Goal: Task Accomplishment & Management: Manage account settings

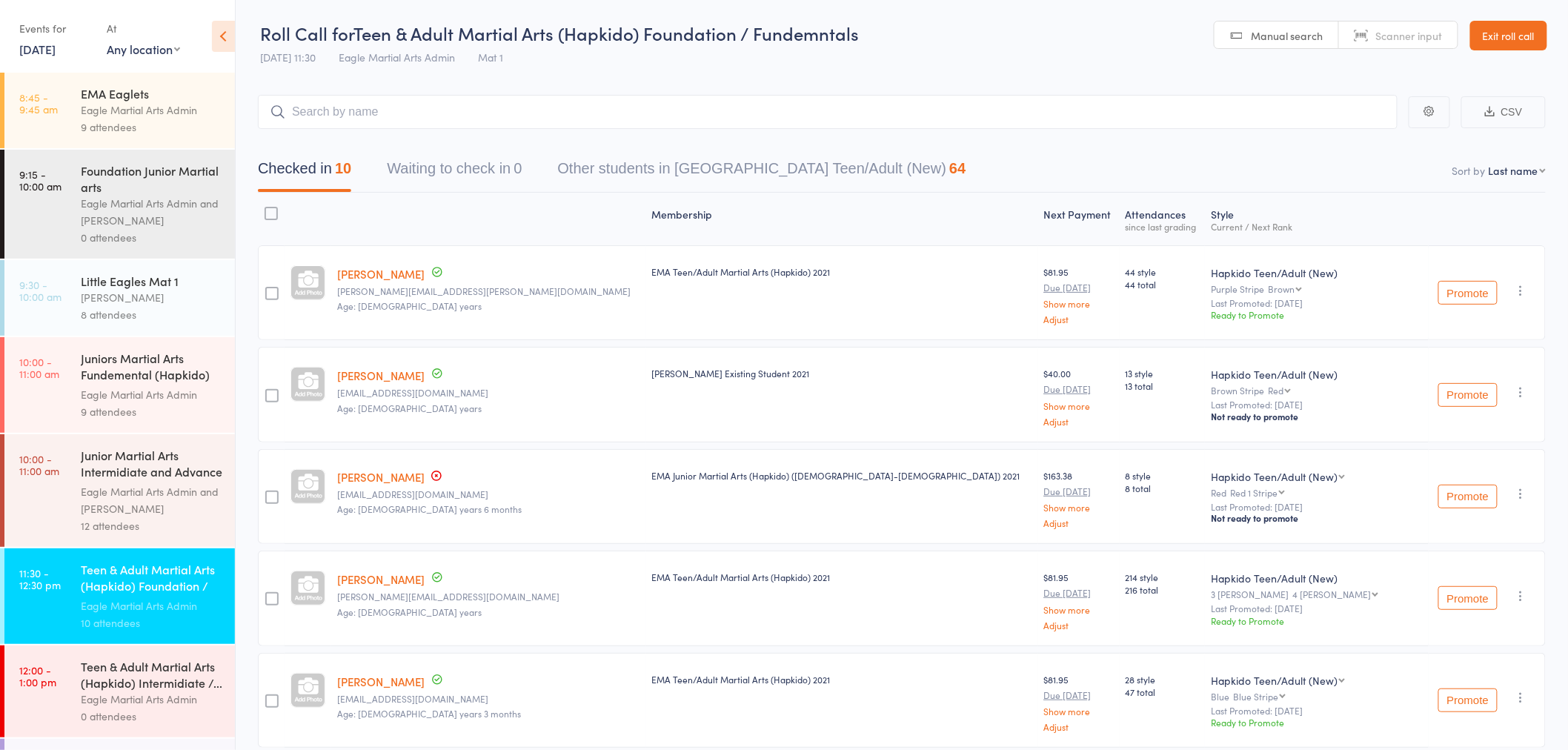
scroll to position [183, 0]
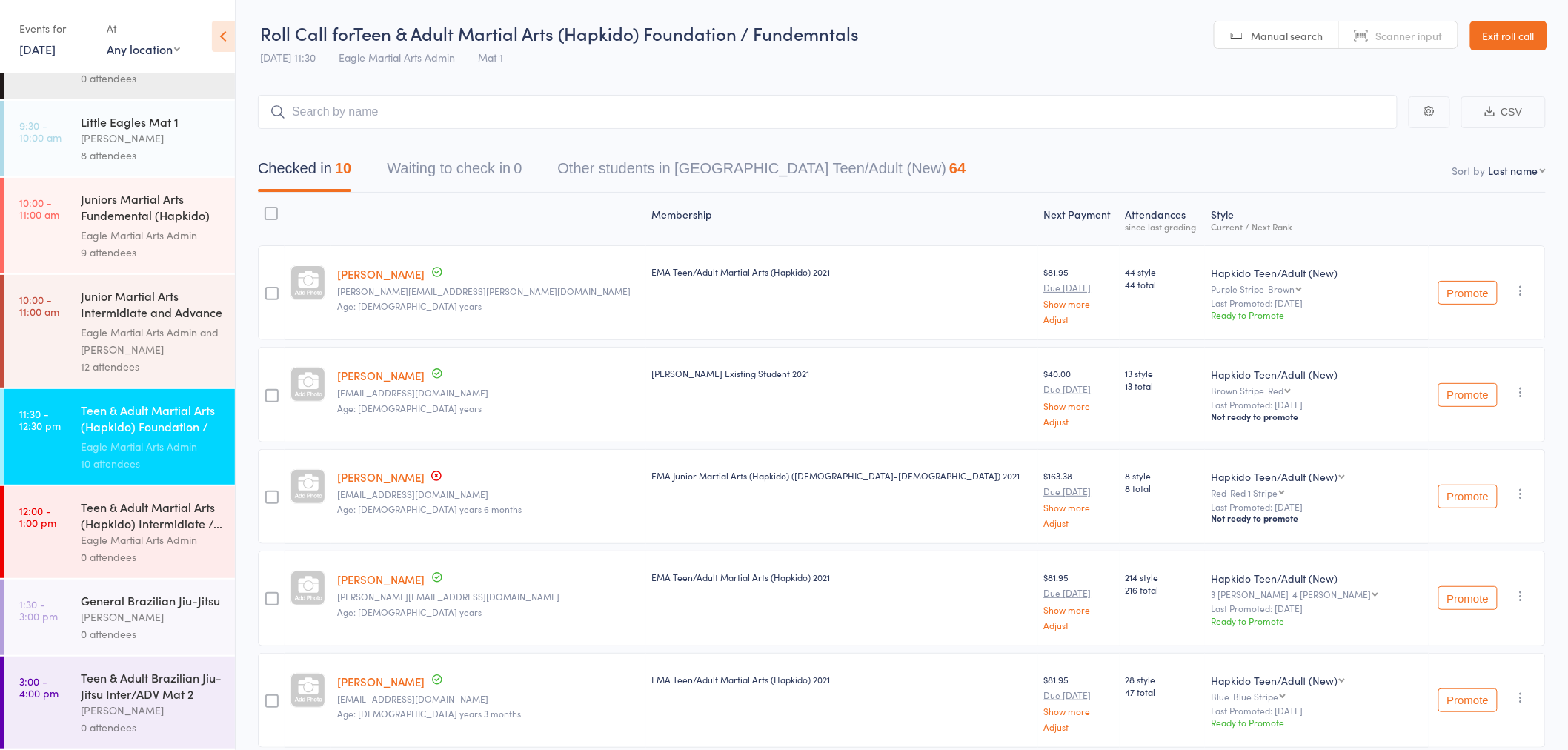
click at [129, 680] on div "Teen & Adult Brazilian Jiu-Jitsu Inter/ADV Mat 2" at bounding box center [151, 685] width 141 height 33
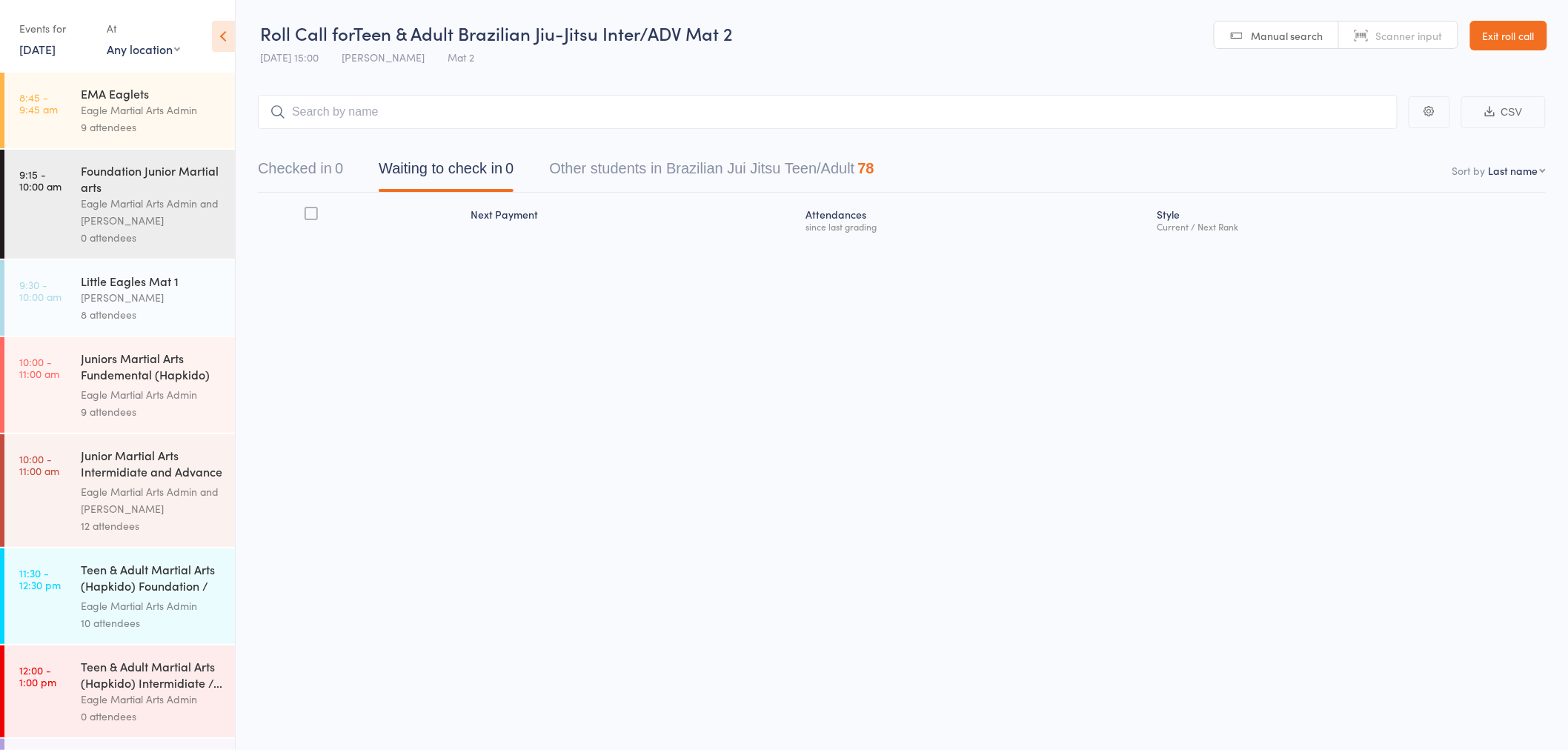
click at [131, 587] on div "Teen & Adult Martial Arts (Hapkido) Foundation / F..." at bounding box center [151, 579] width 141 height 36
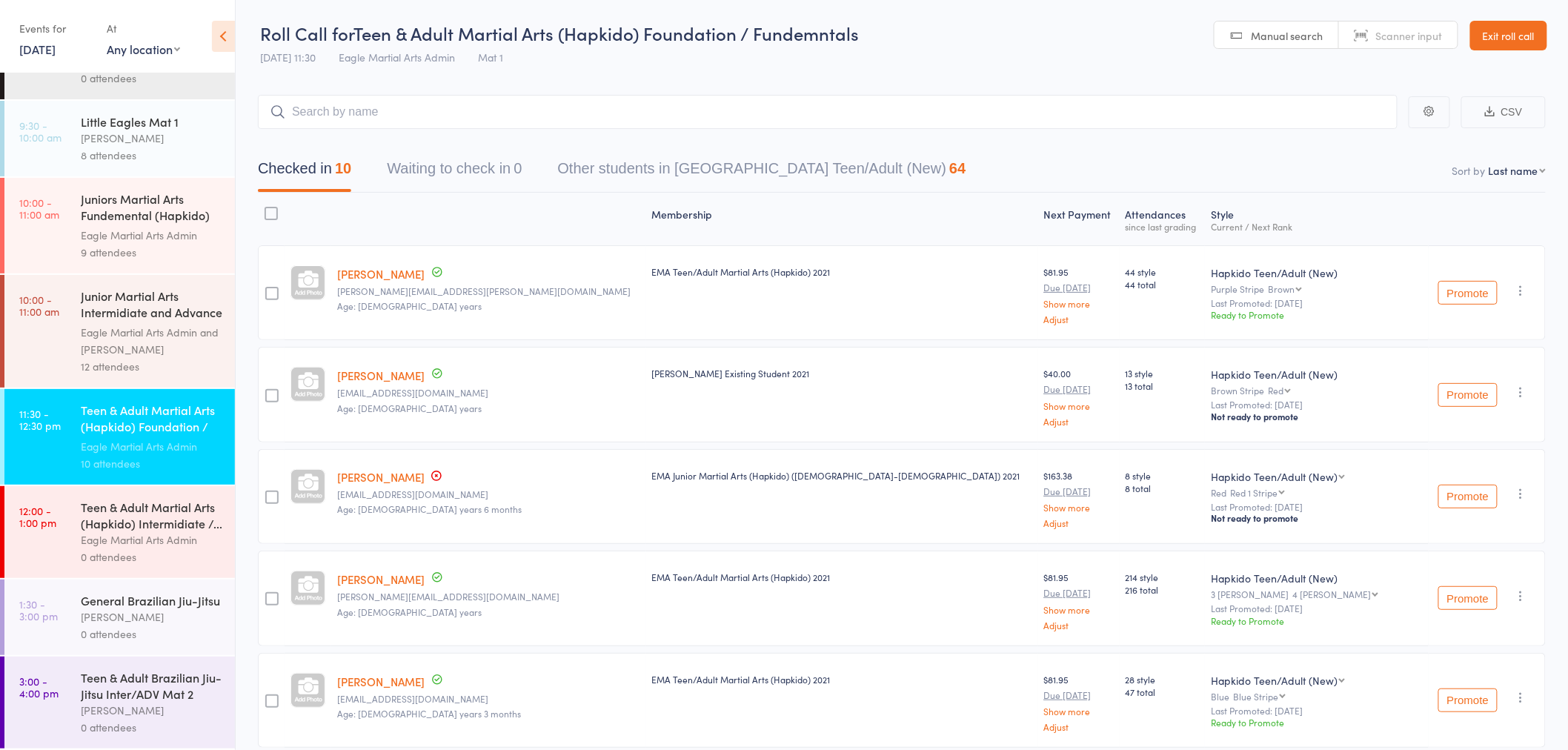
scroll to position [183, 0]
click at [153, 616] on div "Alex Tse" at bounding box center [151, 617] width 141 height 17
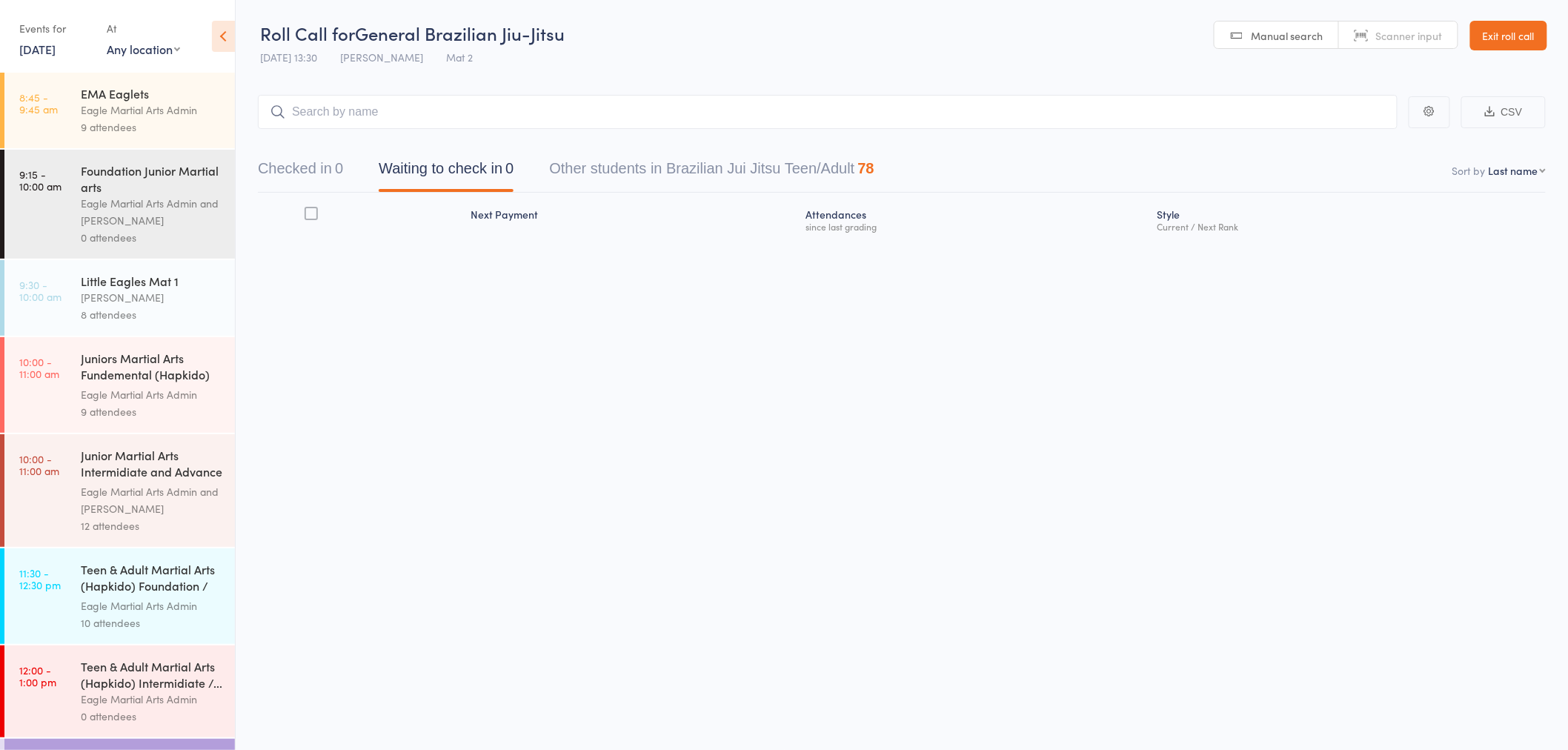
drag, startPoint x: 460, startPoint y: 150, endPoint x: 478, endPoint y: 113, distance: 41.1
click at [464, 135] on div "Checked in 0 Waiting to check in 0 Other students in Brazilian Jui Jitsu Teen/A…" at bounding box center [901, 161] width 1288 height 64
click at [477, 114] on input "search" at bounding box center [827, 112] width 1139 height 34
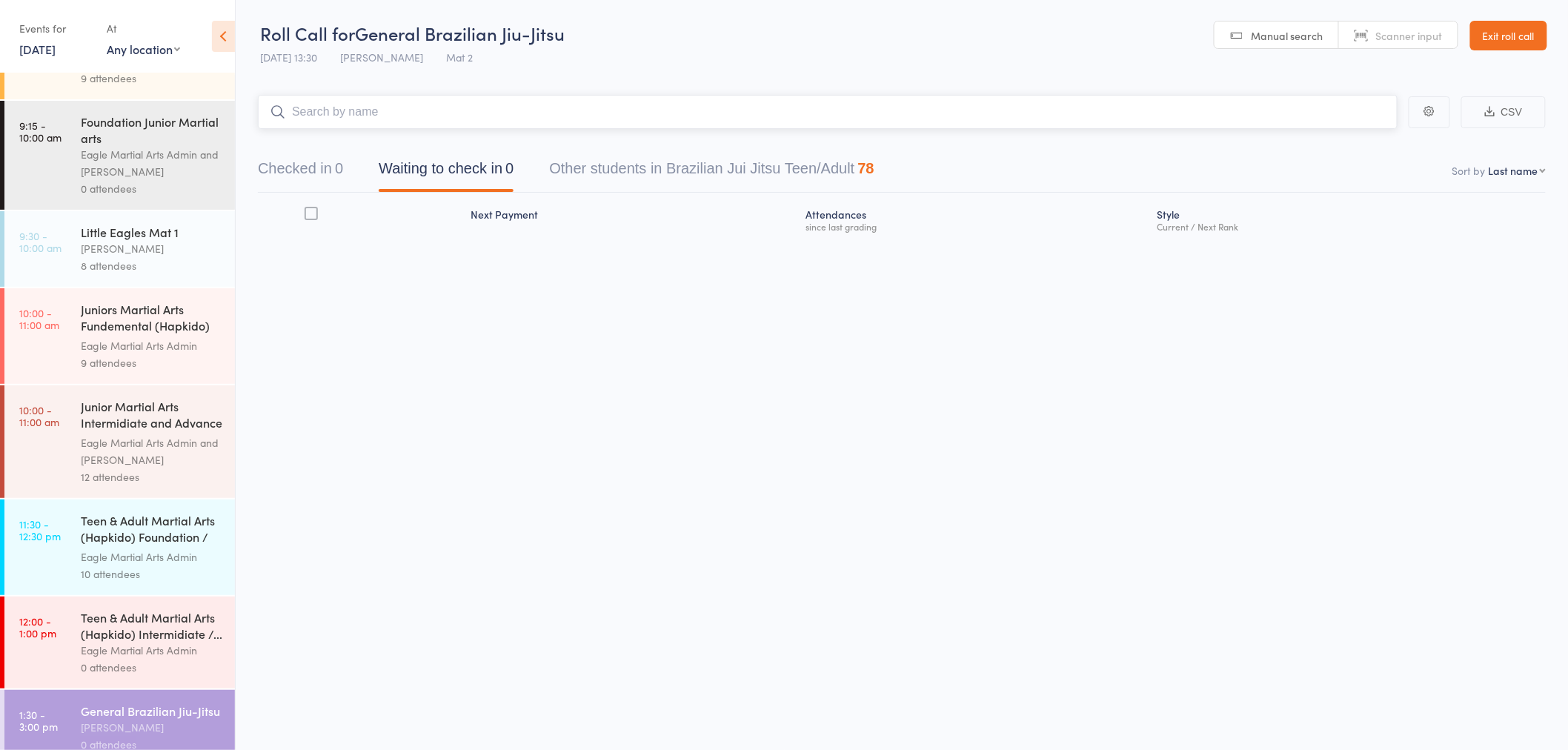
scroll to position [183, 0]
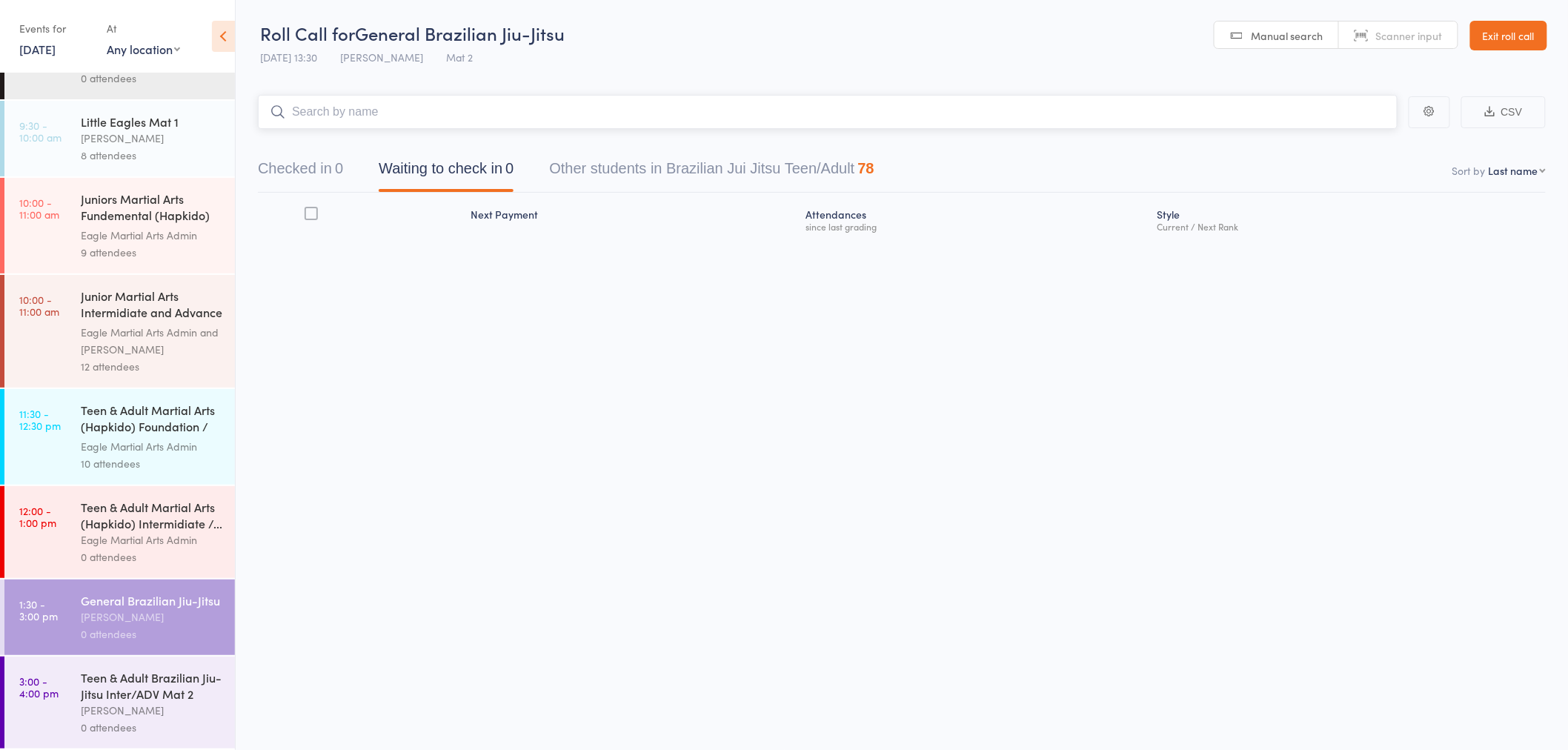
click at [582, 95] on input "search" at bounding box center [827, 112] width 1139 height 34
click at [482, 109] on input "search" at bounding box center [827, 112] width 1139 height 34
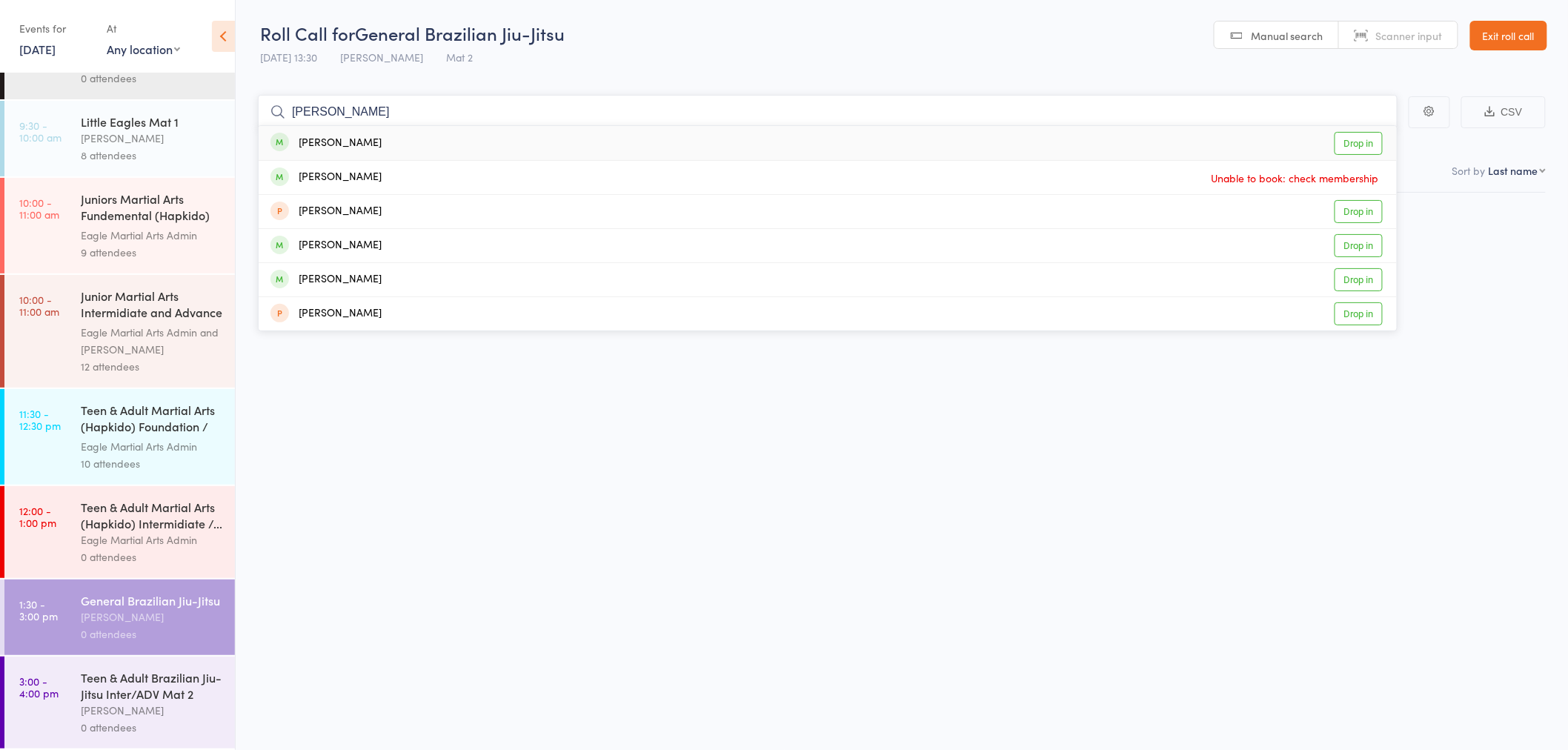
type input "adam"
click at [376, 141] on div "Adam Wright Drop in" at bounding box center [828, 143] width 1138 height 34
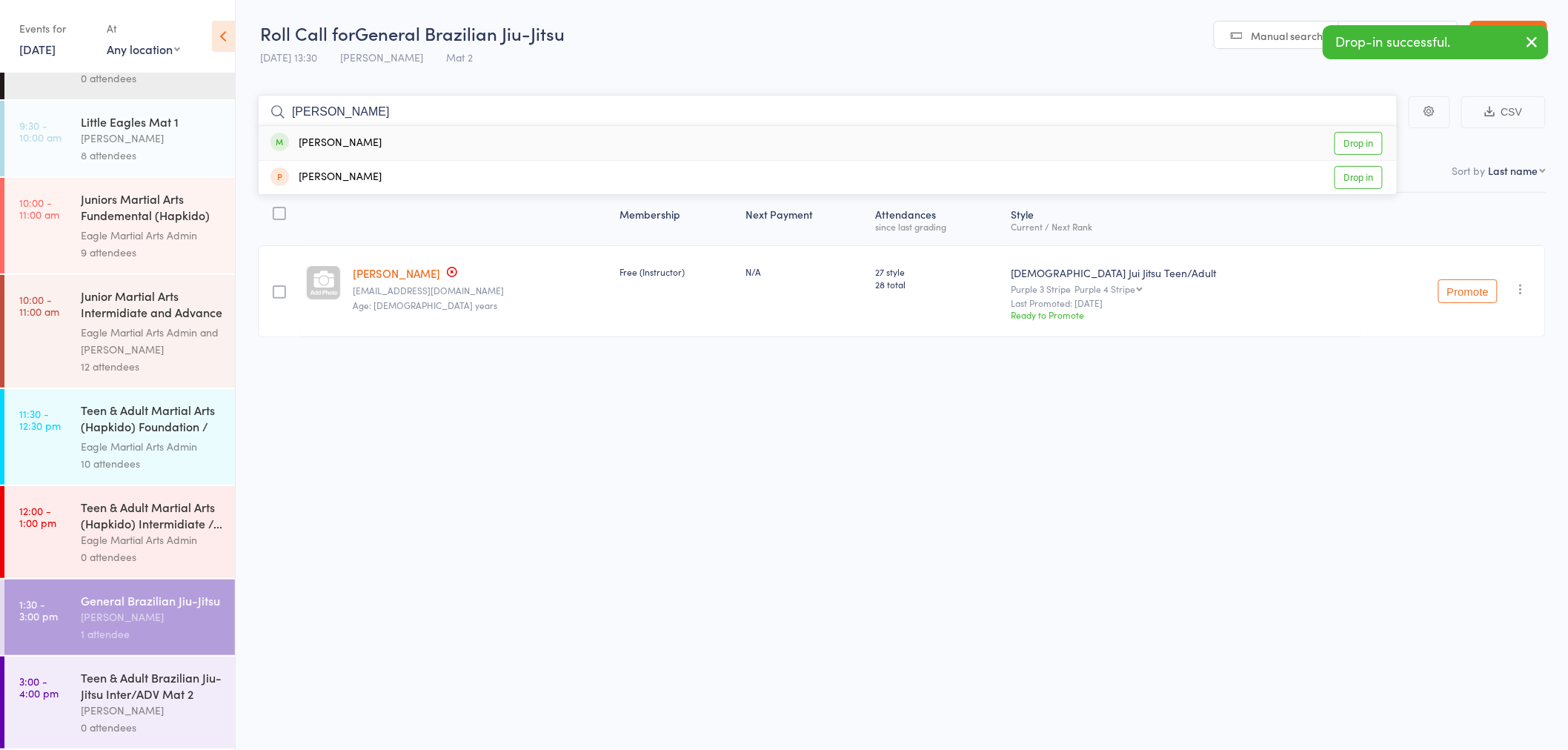
type input "scott"
click at [378, 141] on div "Scott Walters Drop in" at bounding box center [828, 143] width 1138 height 34
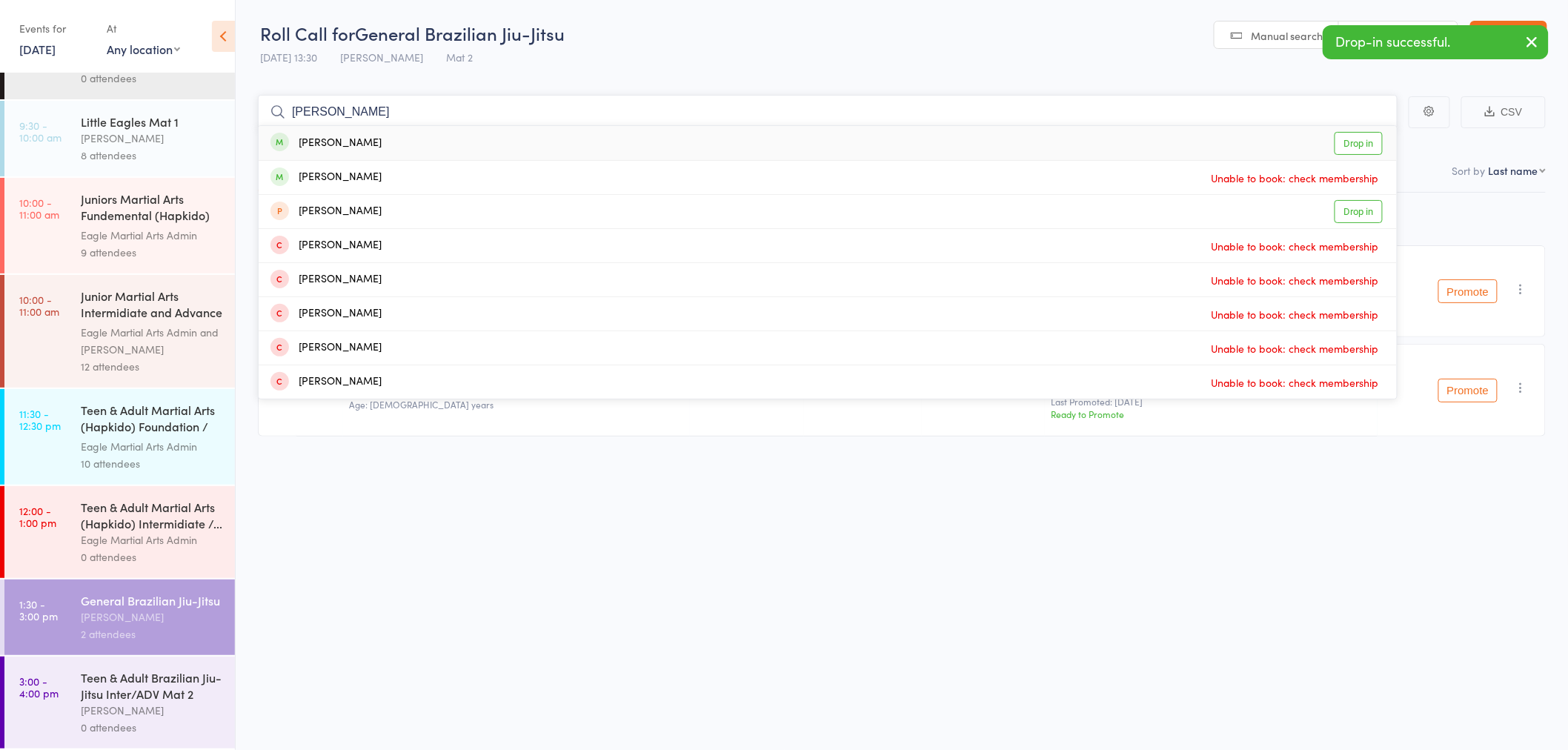
type input "kenny"
click at [397, 138] on div "Kenny Lee Drop in" at bounding box center [828, 143] width 1138 height 34
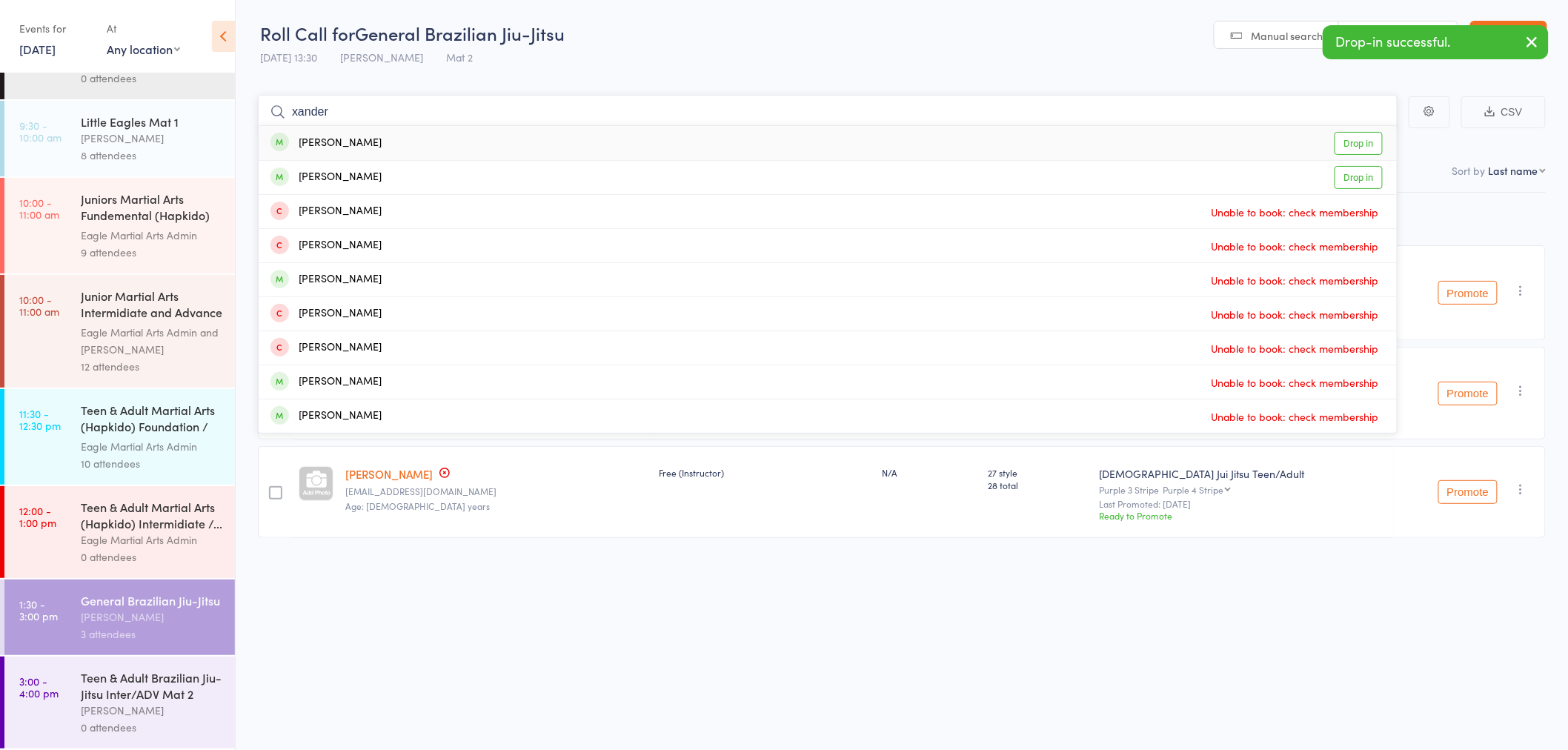
type input "xander"
click at [394, 138] on div "Xander Soh Drop in" at bounding box center [828, 143] width 1138 height 34
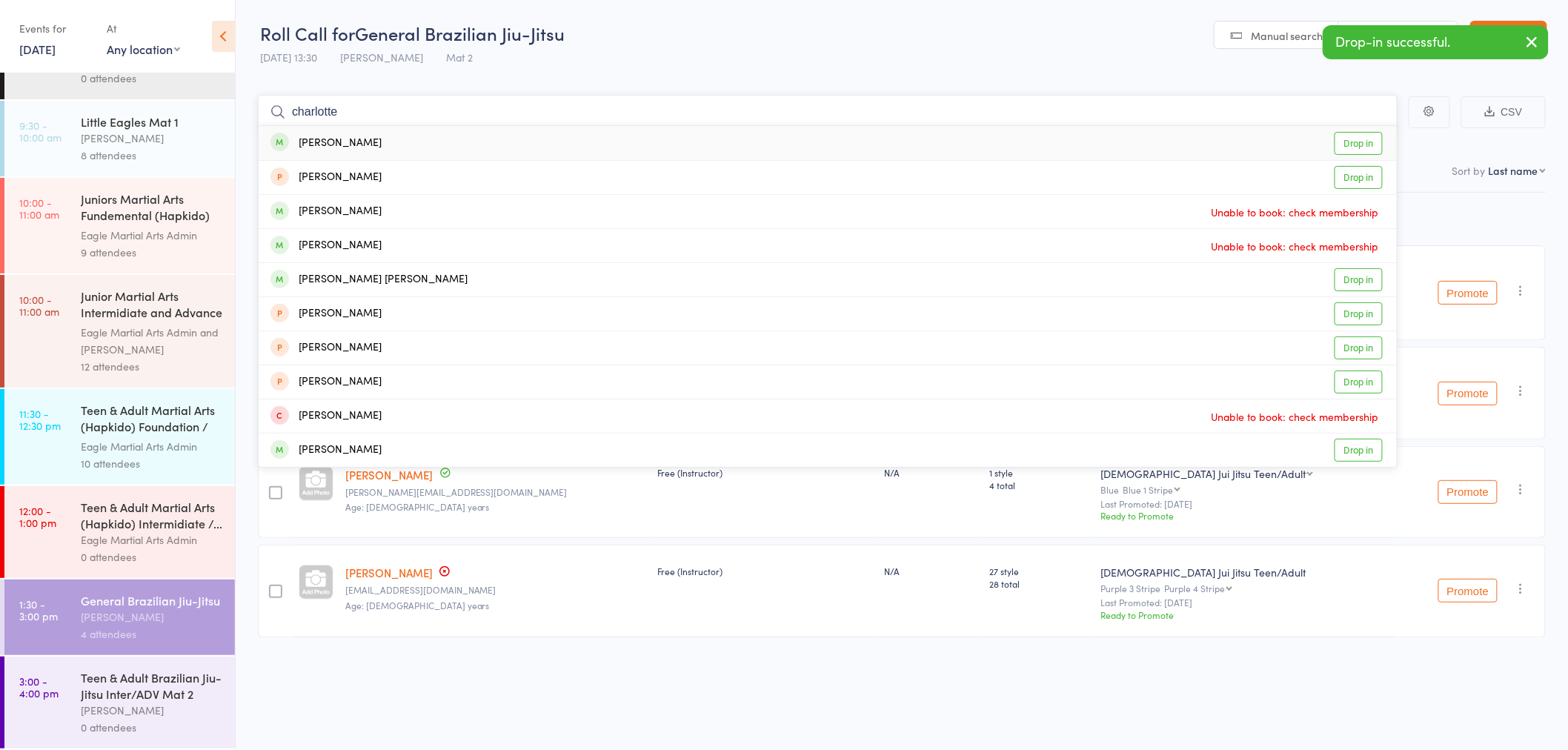
type input "charlotte"
click at [383, 143] on div "Charlotte Kee Drop in" at bounding box center [828, 143] width 1138 height 34
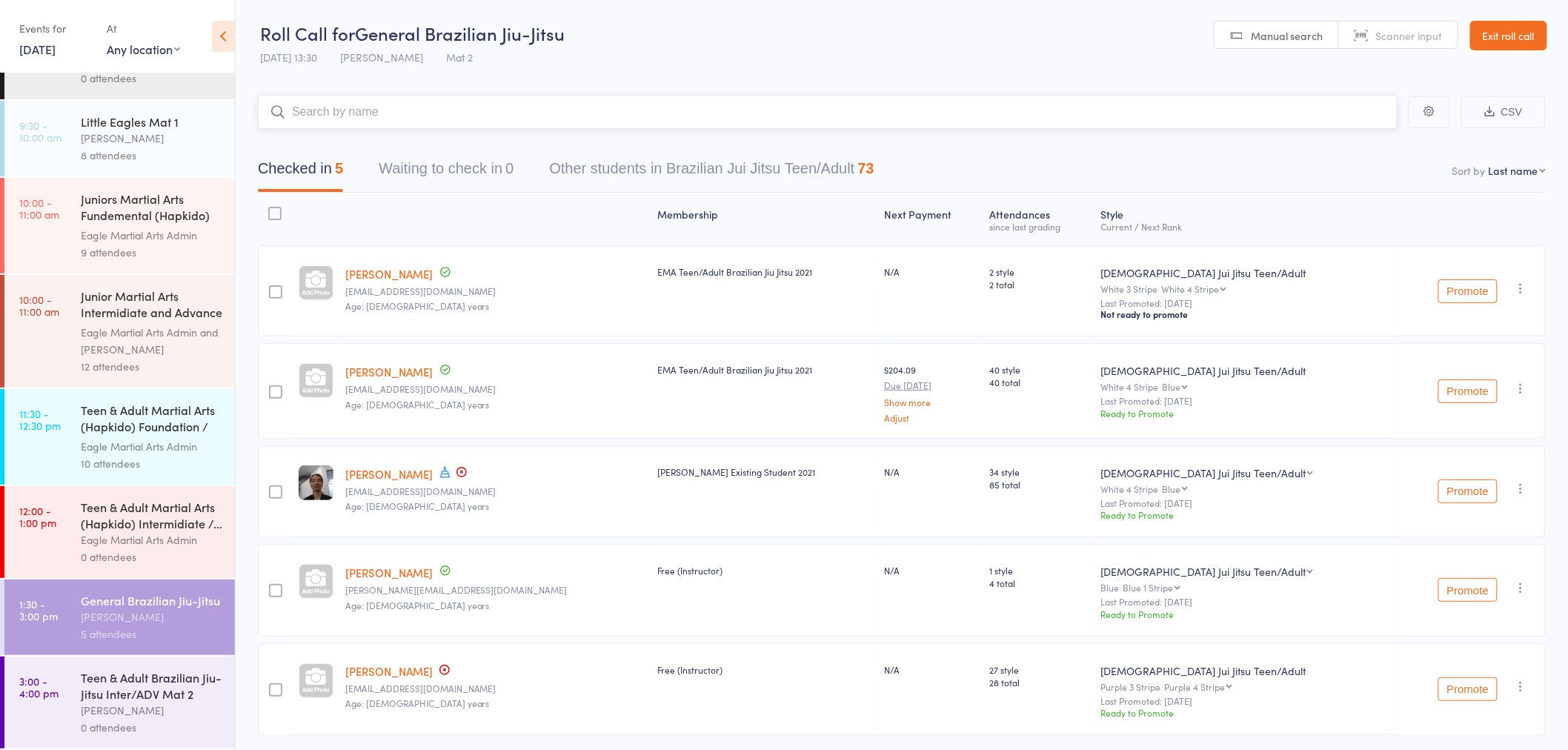
click at [349, 105] on input "search" at bounding box center [827, 112] width 1139 height 34
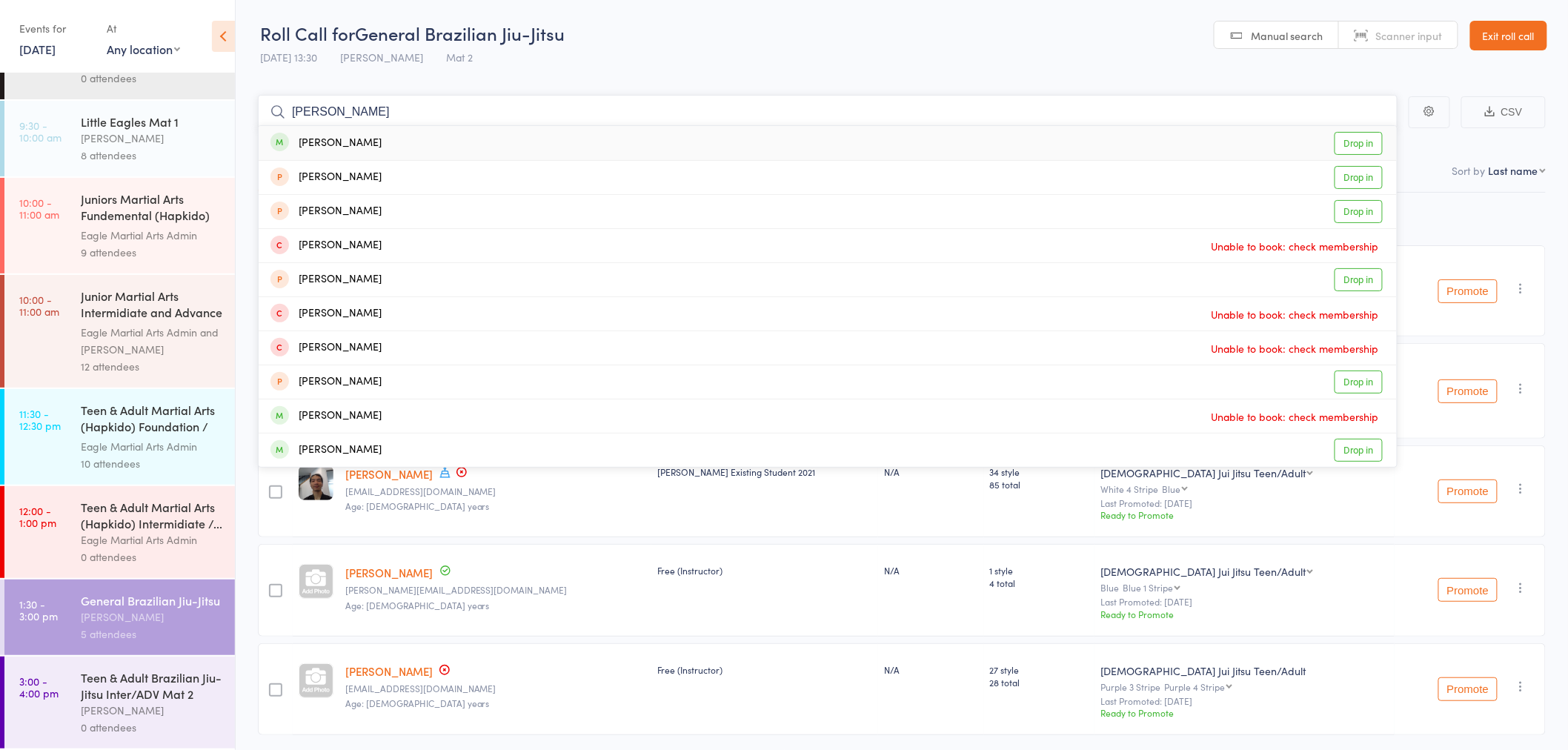
type input "sally"
click at [366, 141] on div "Sally Su Drop in" at bounding box center [828, 143] width 1138 height 34
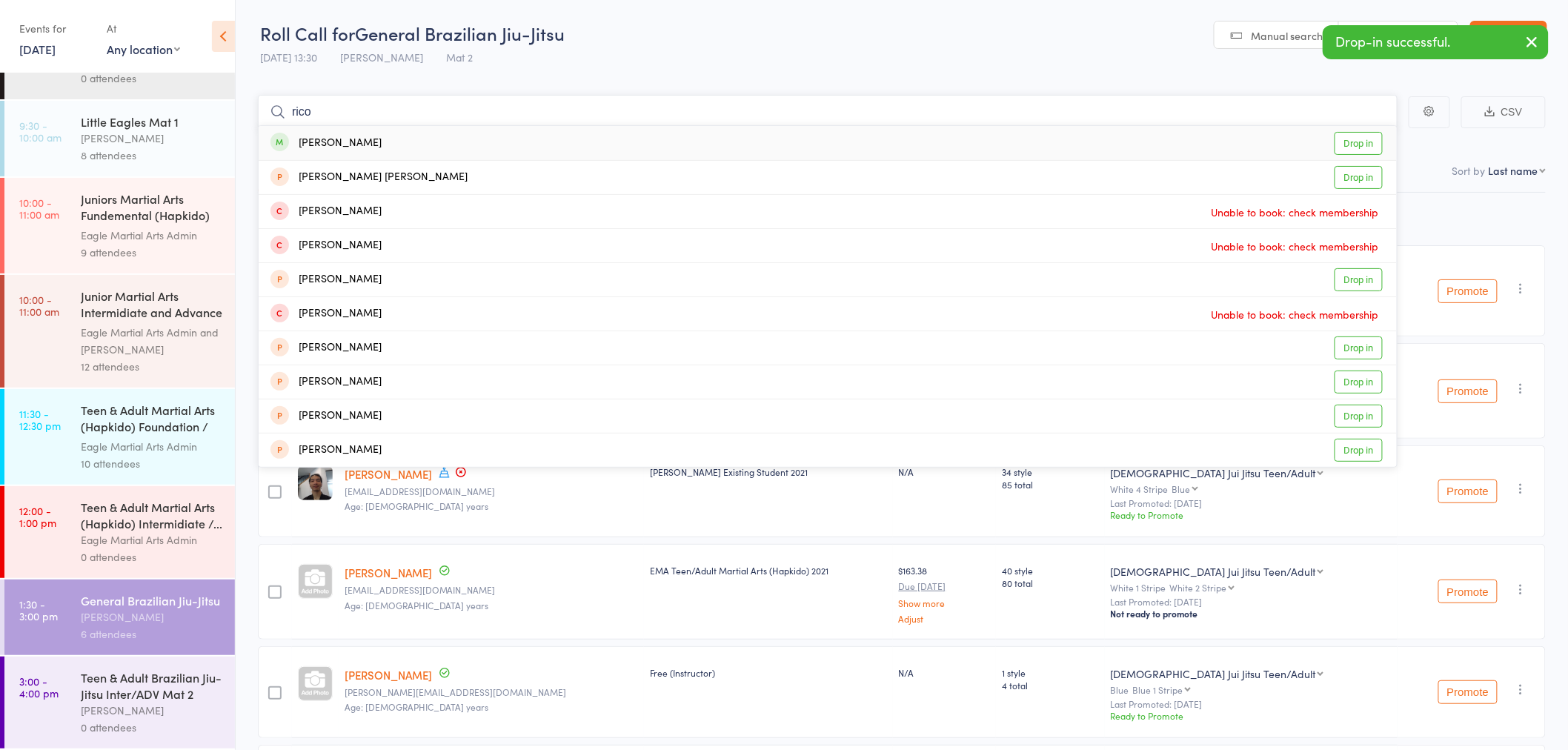
type input "rico"
click at [371, 144] on div "Rico Lin Drop in" at bounding box center [828, 143] width 1138 height 34
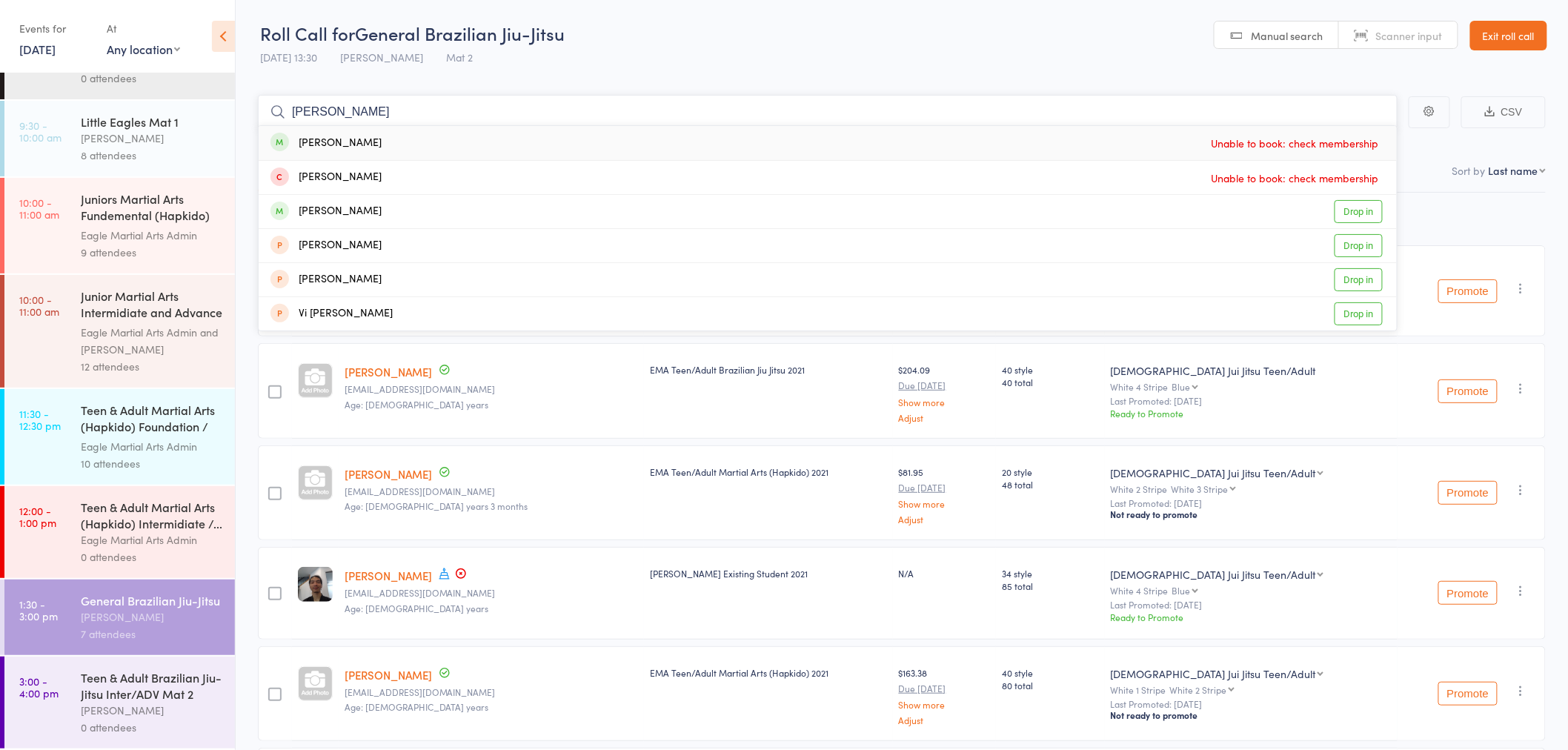
type input "[PERSON_NAME]"
click at [366, 146] on div "[PERSON_NAME]" at bounding box center [326, 143] width 111 height 17
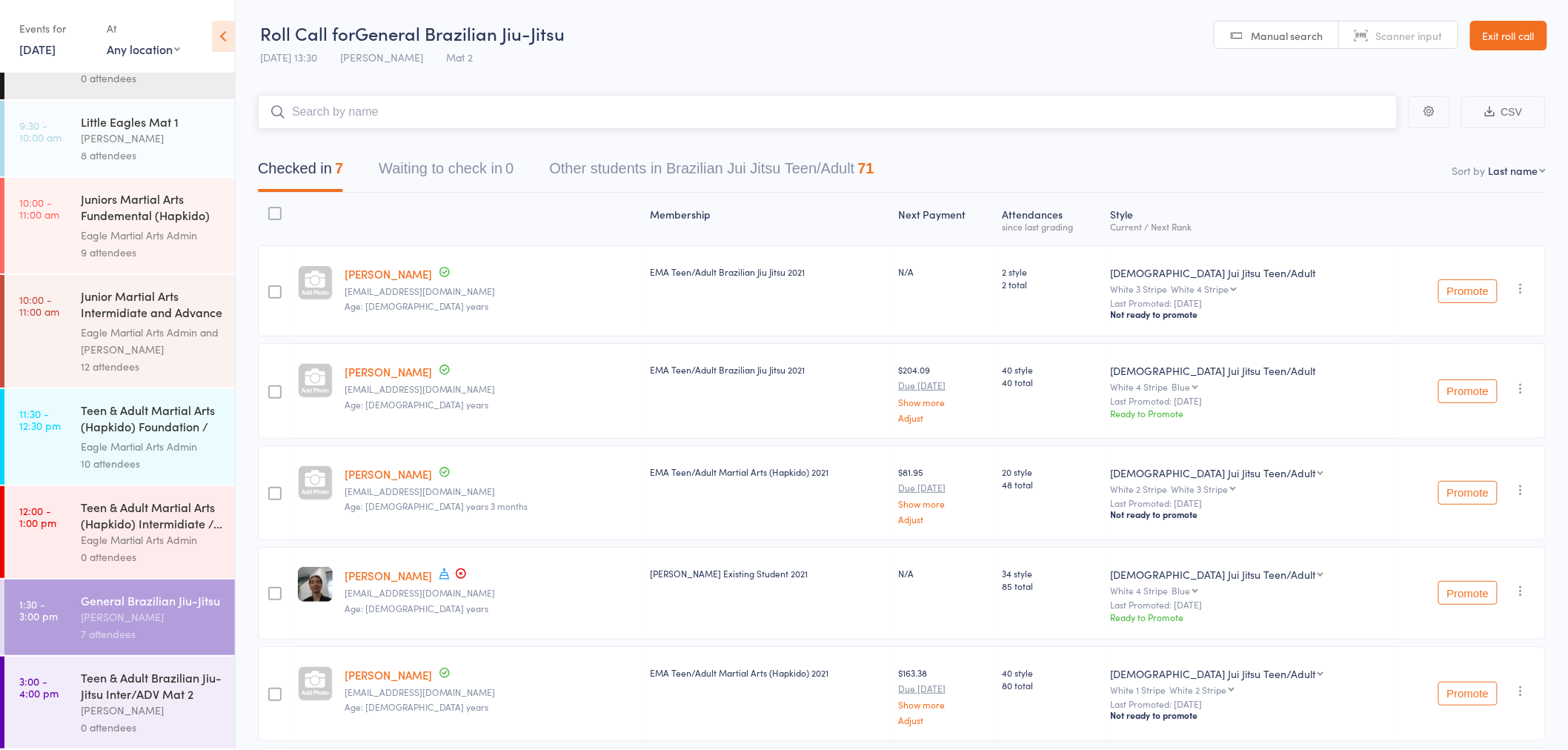
click at [335, 109] on input "search" at bounding box center [827, 112] width 1139 height 34
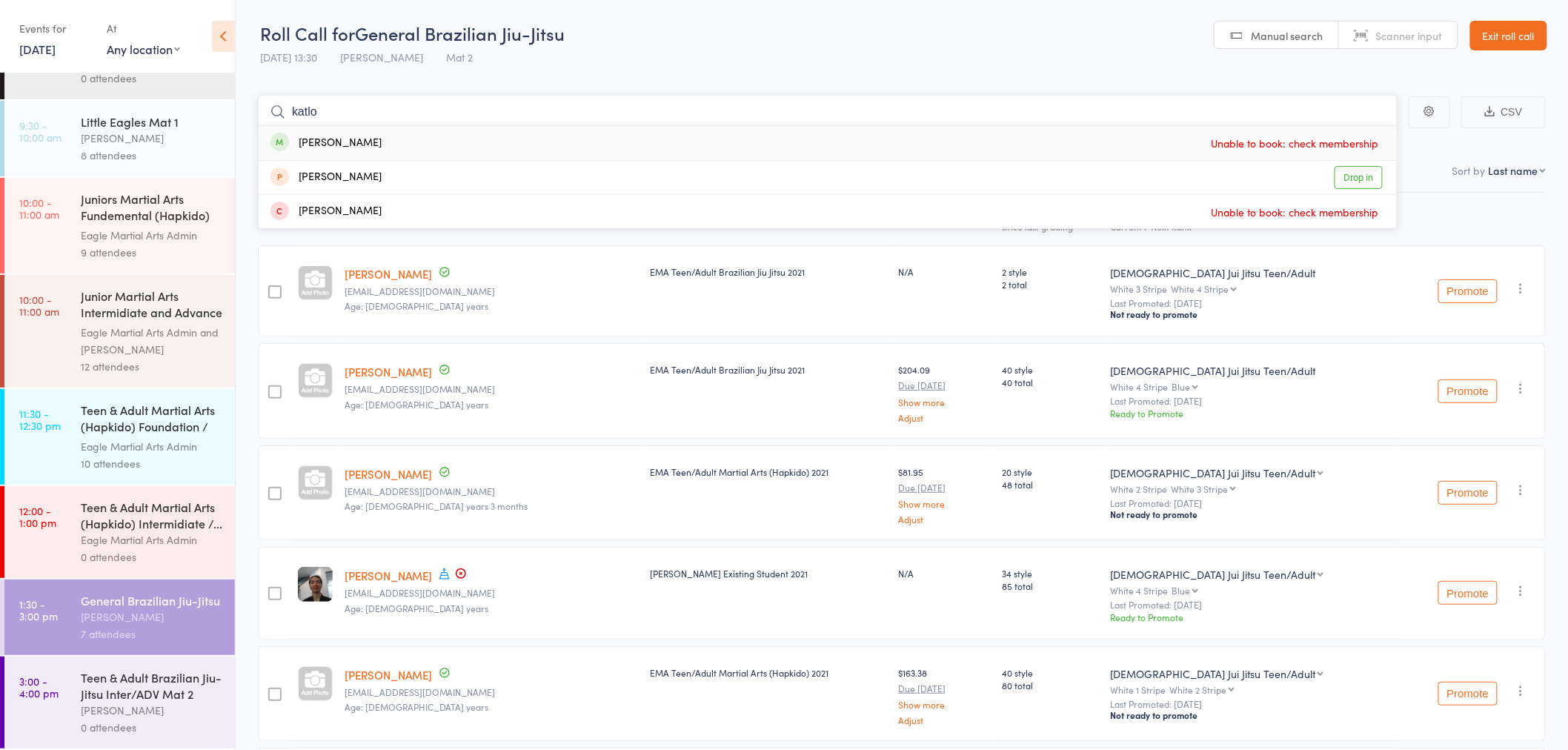
type input "katlo"
click at [338, 131] on div "Katlo Magogodi Unable to book: check membership" at bounding box center [828, 143] width 1138 height 34
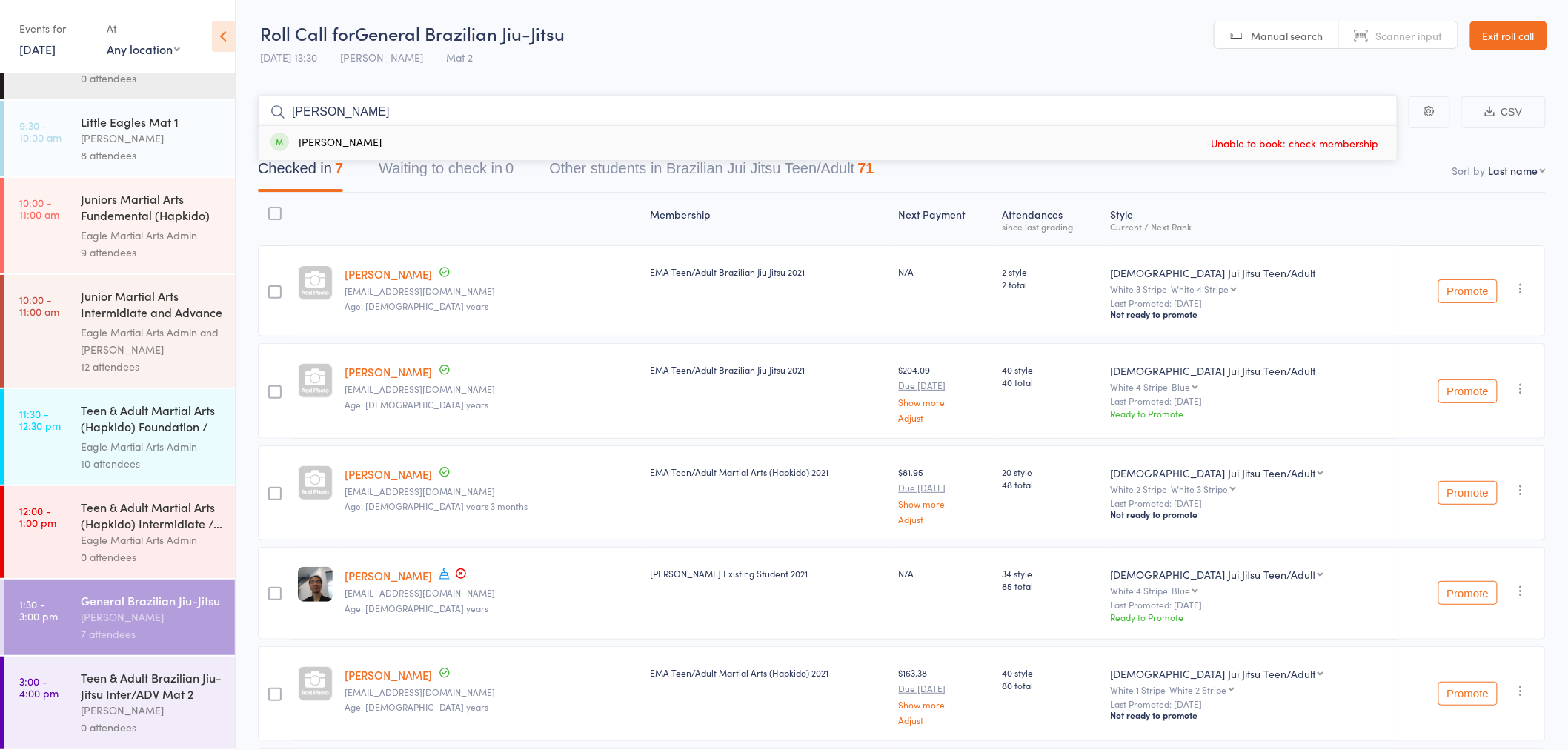
type input "[PERSON_NAME]"
click at [362, 139] on div "[PERSON_NAME]" at bounding box center [326, 143] width 111 height 17
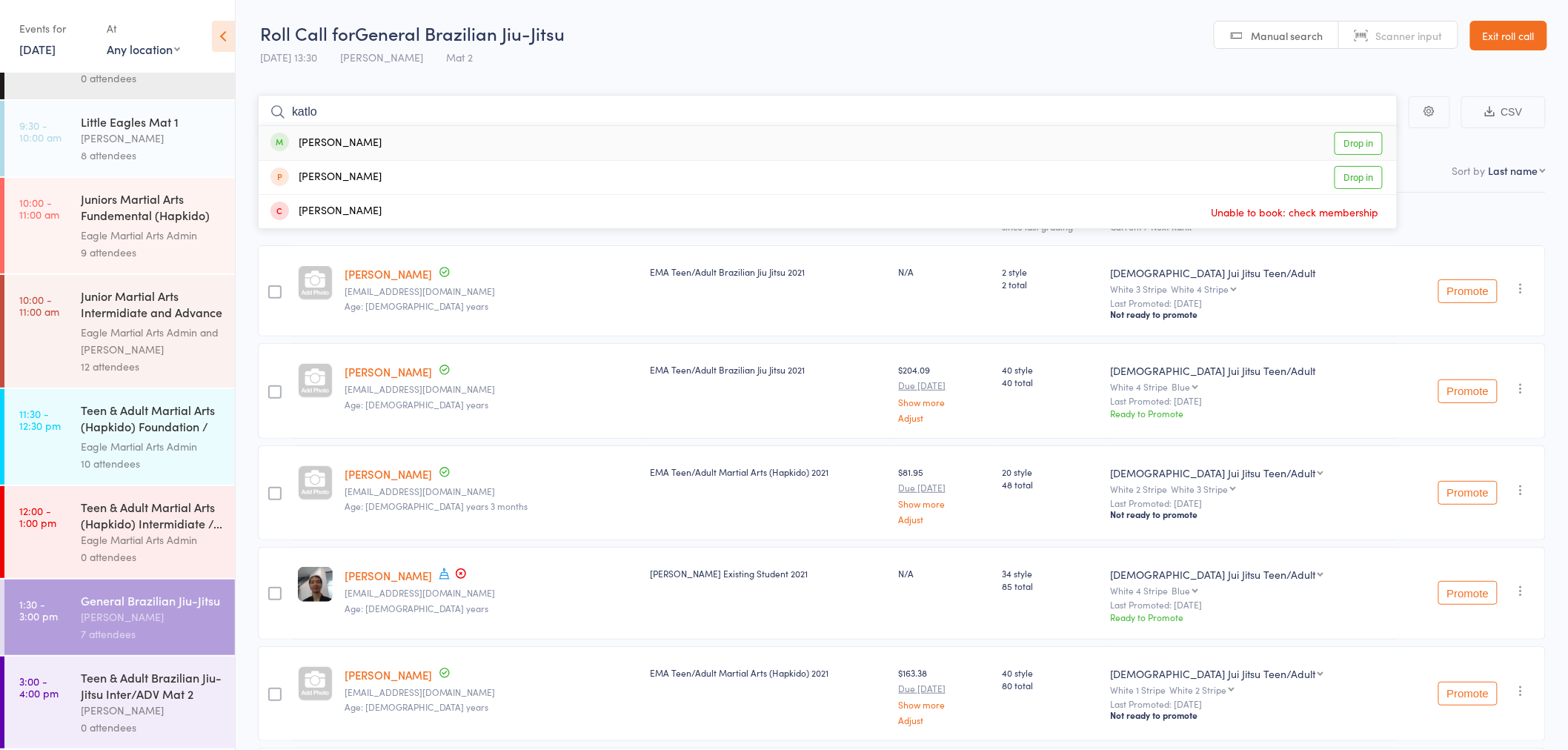
type input "katlo"
click at [376, 139] on div "Katlo Magogodi Drop in" at bounding box center [828, 143] width 1138 height 34
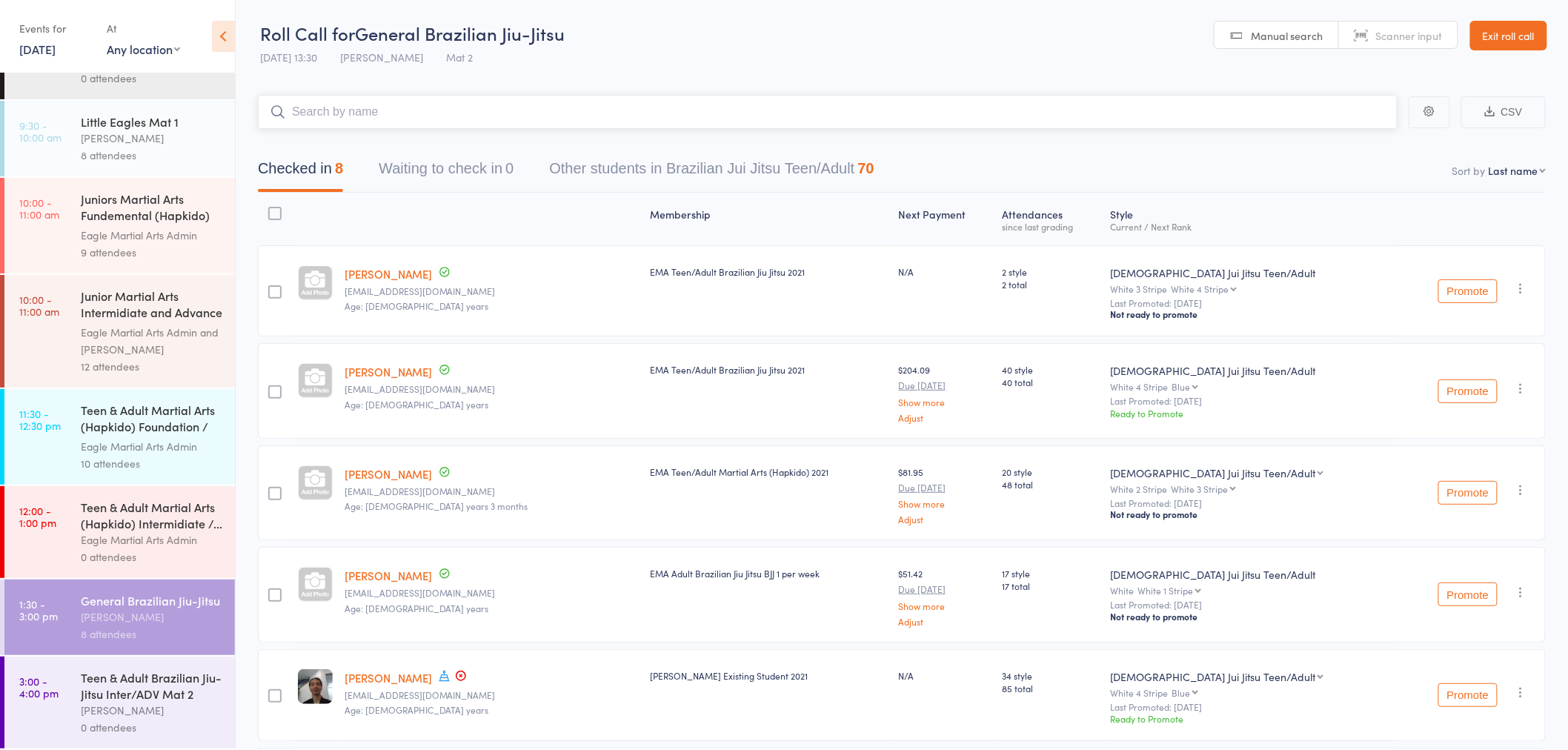
click at [446, 109] on input "search" at bounding box center [827, 112] width 1139 height 34
type input "[PERSON_NAME]"
click at [404, 144] on div "Eleanor Woodward Drop in" at bounding box center [828, 143] width 1138 height 34
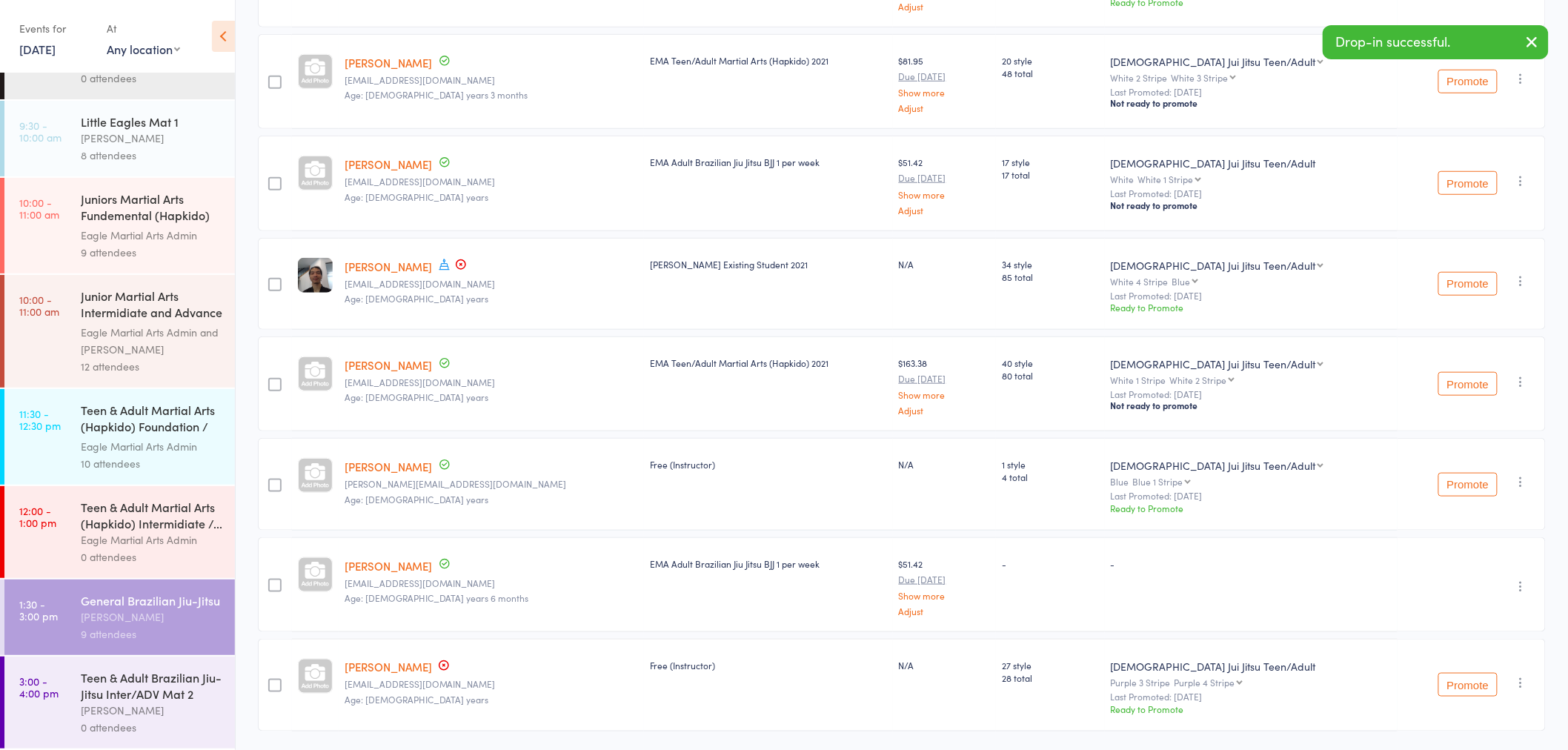
scroll to position [0, 0]
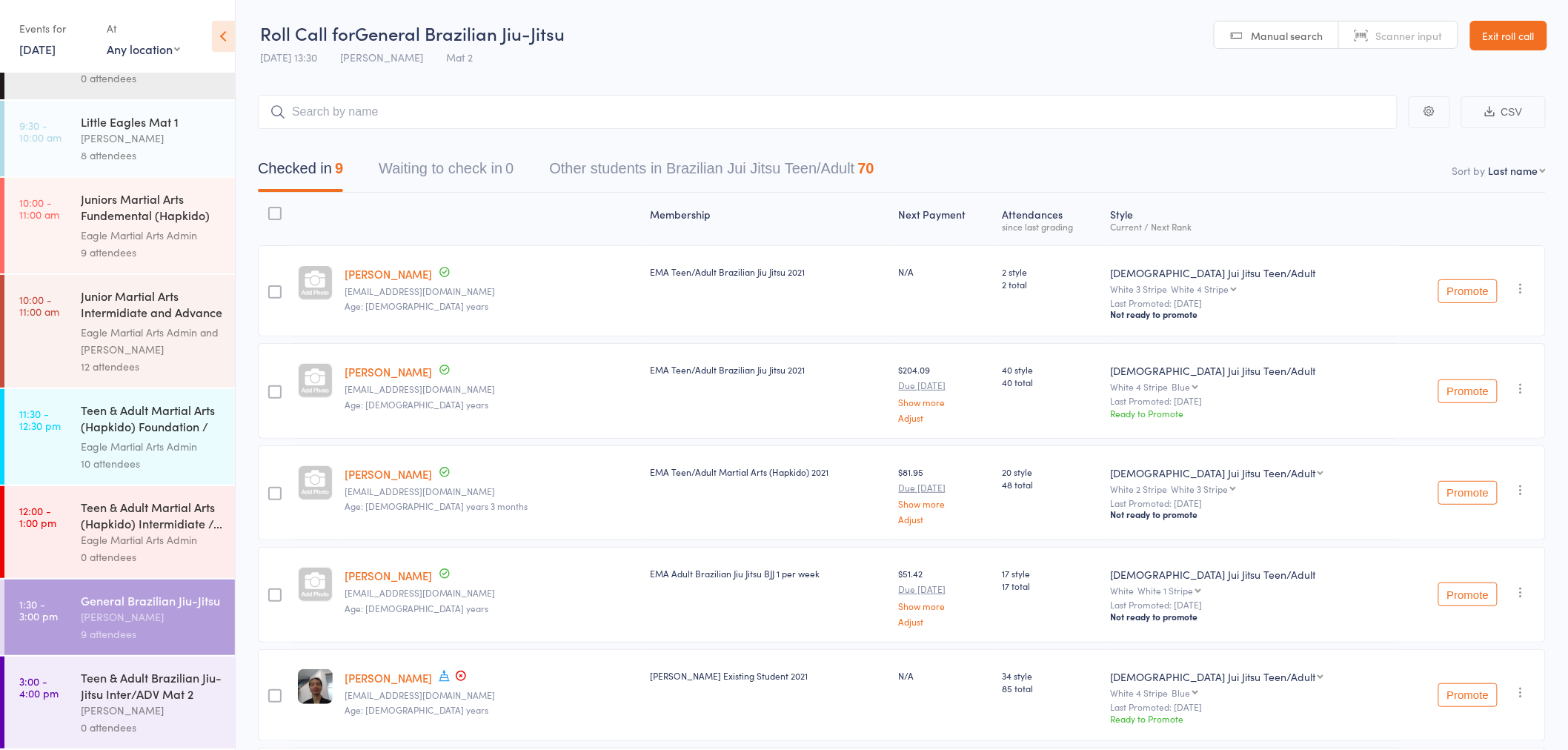
click at [1521, 26] on link "Exit roll call" at bounding box center [1508, 35] width 77 height 30
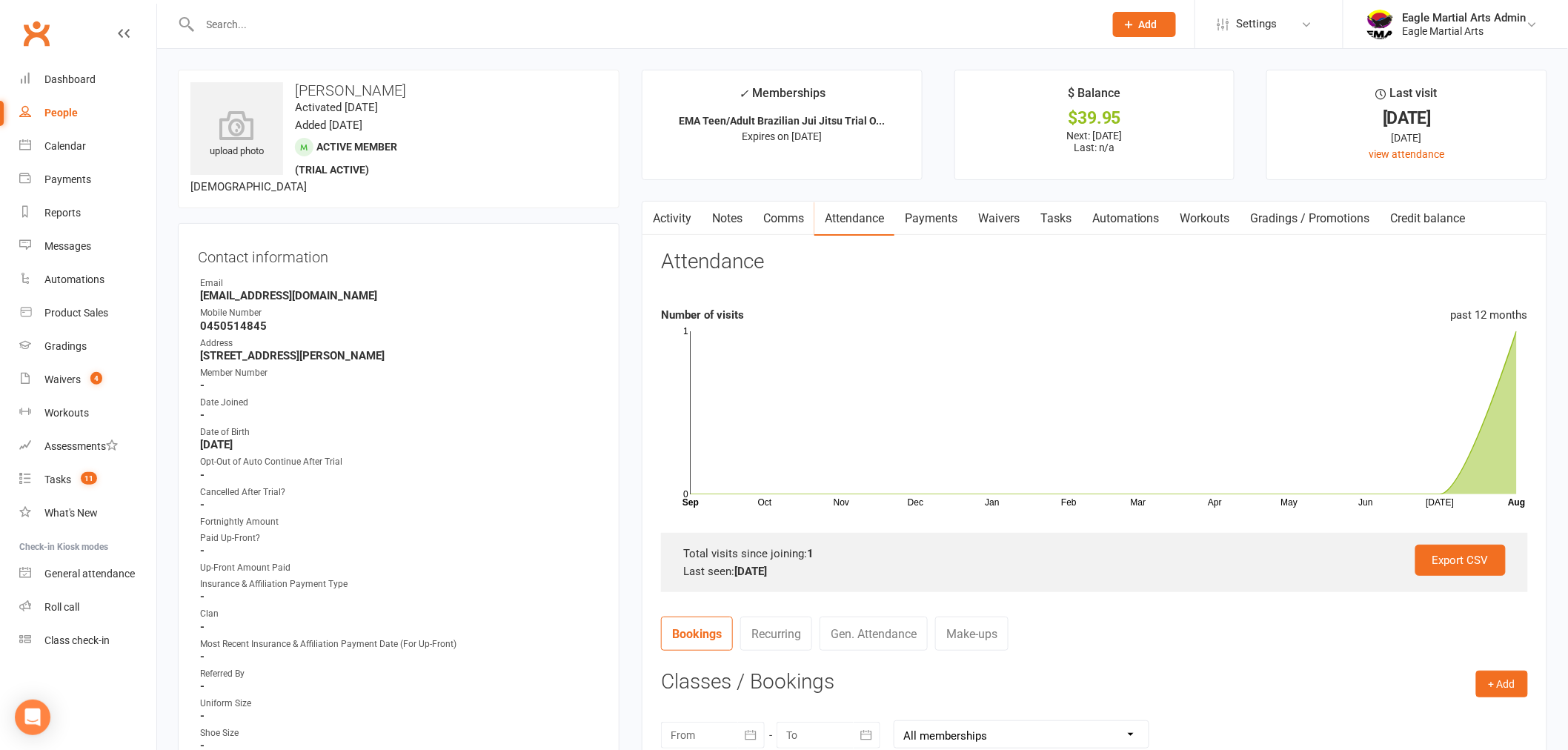
click at [285, 26] on input "text" at bounding box center [644, 25] width 898 height 21
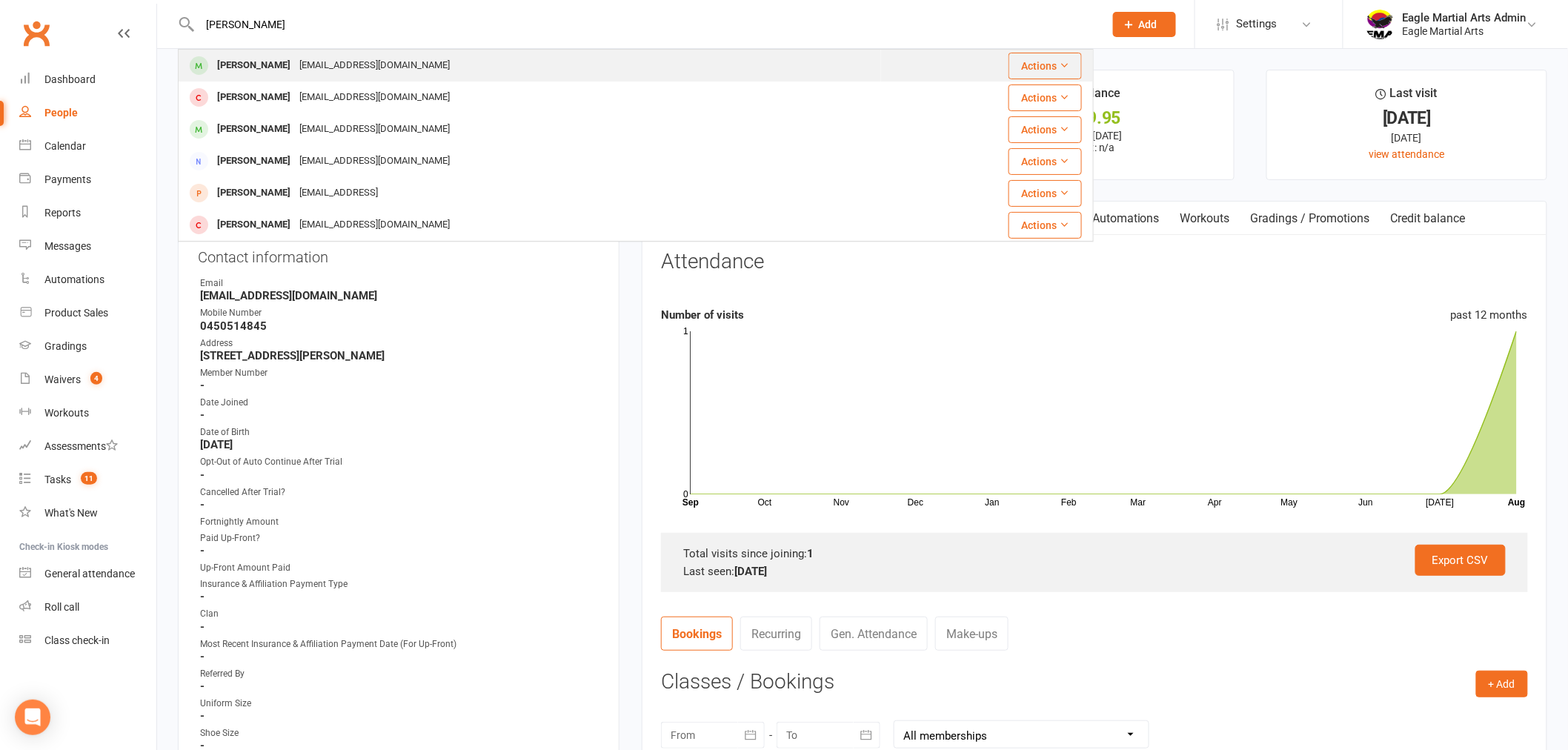
type input "[PERSON_NAME]"
click at [278, 68] on div "[PERSON_NAME]" at bounding box center [253, 65] width 82 height 22
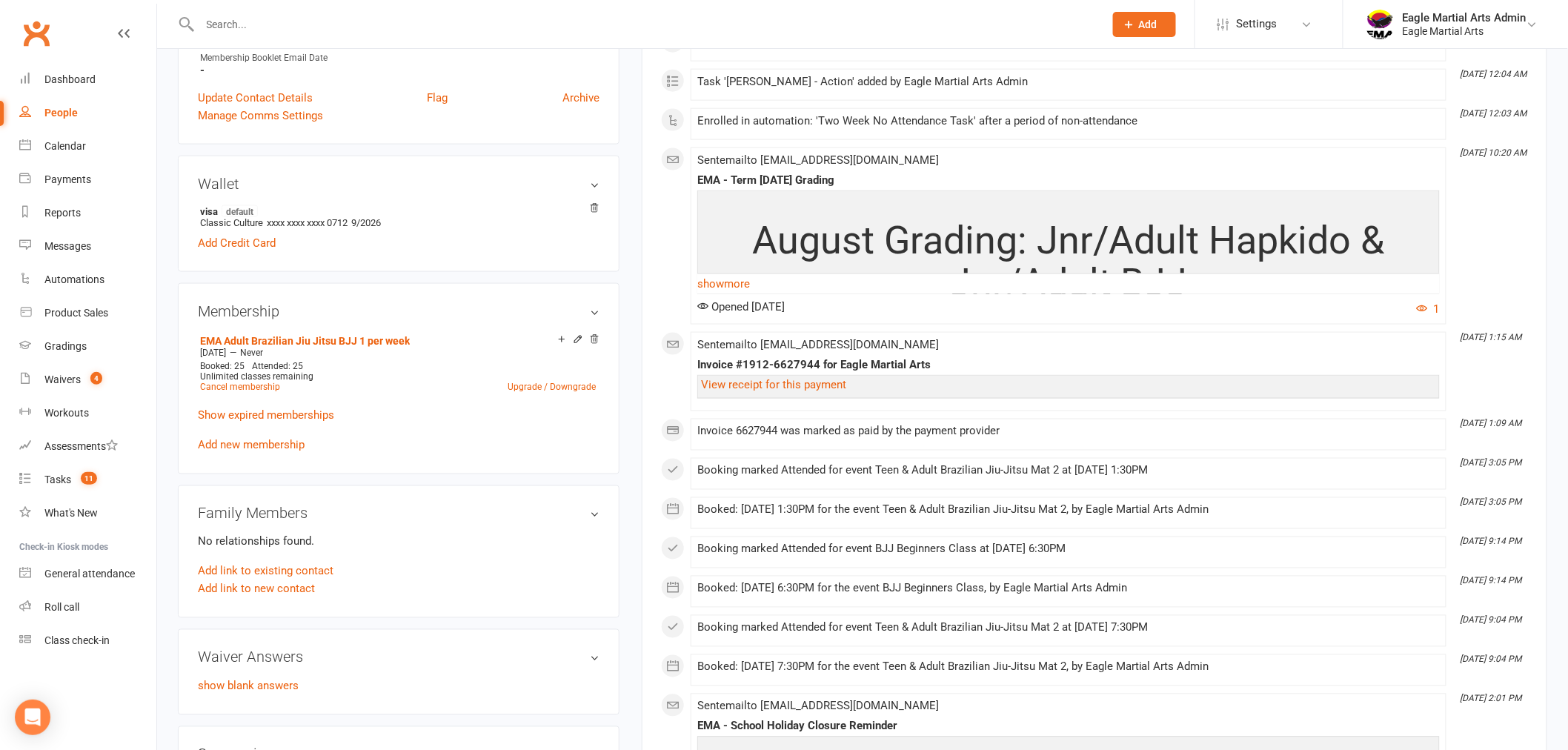
scroll to position [823, 0]
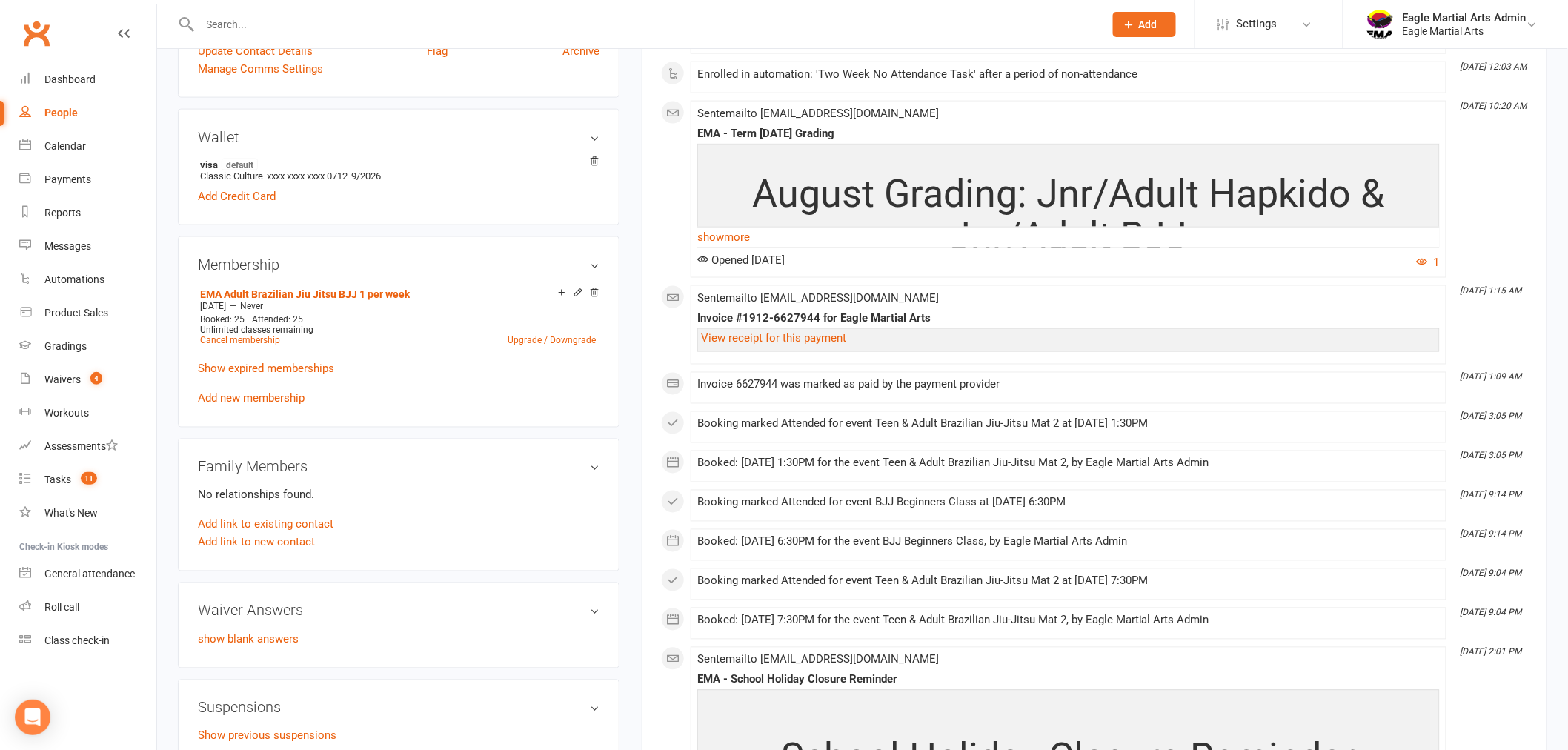
click at [447, 34] on div at bounding box center [636, 24] width 916 height 48
click at [449, 19] on input "text" at bounding box center [644, 25] width 898 height 21
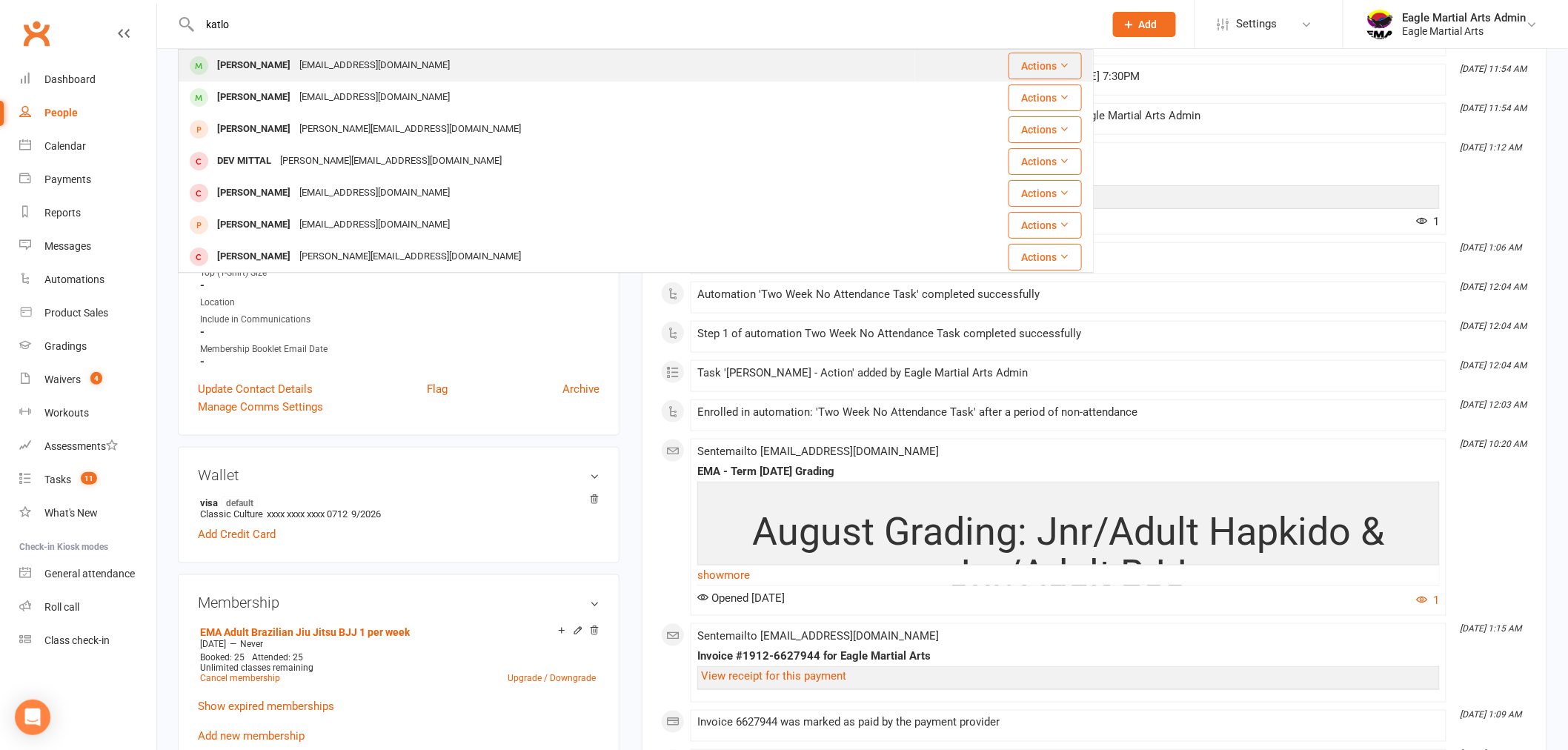
scroll to position [411, 0]
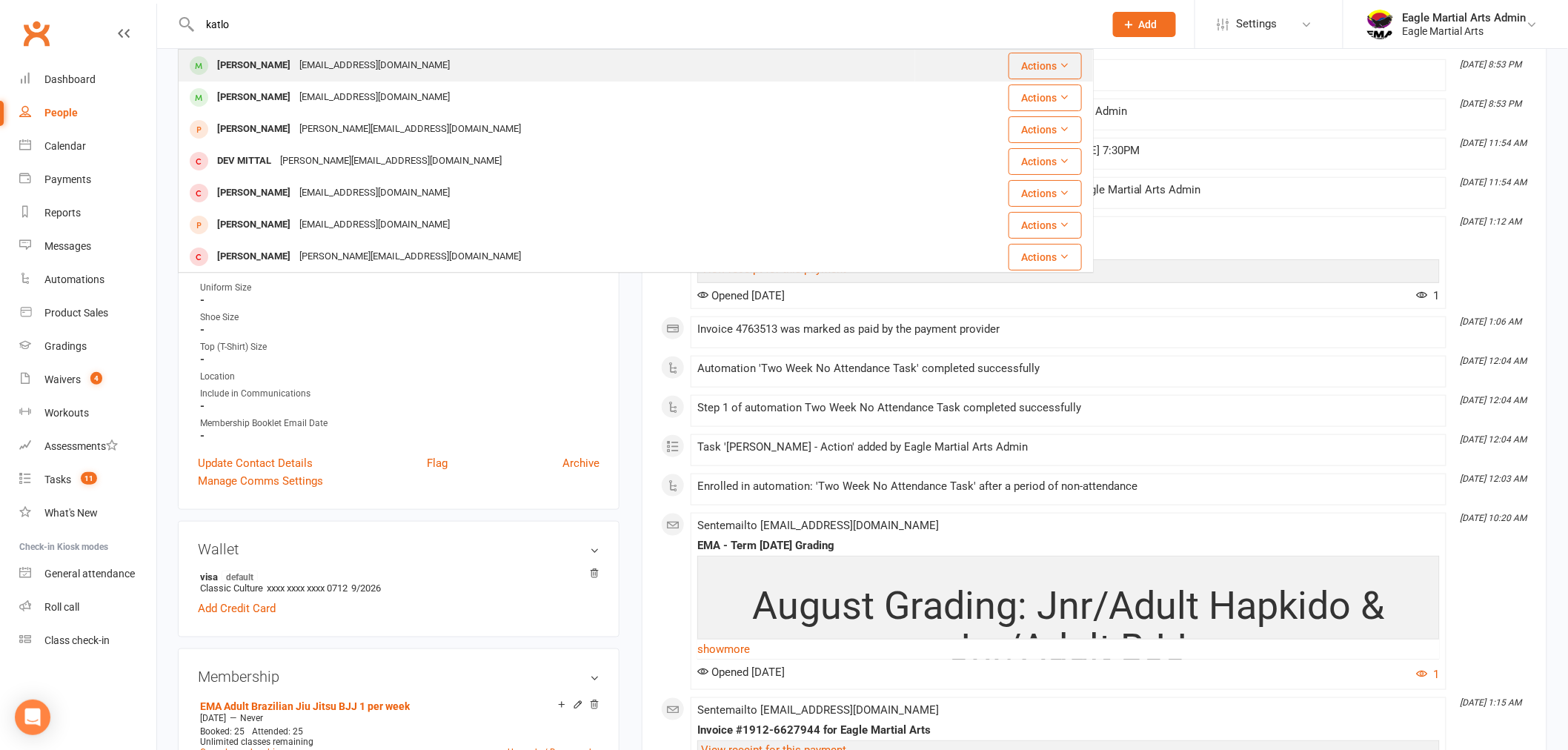
type input "katlo"
click at [323, 68] on div "[EMAIL_ADDRESS][DOMAIN_NAME]" at bounding box center [374, 65] width 160 height 22
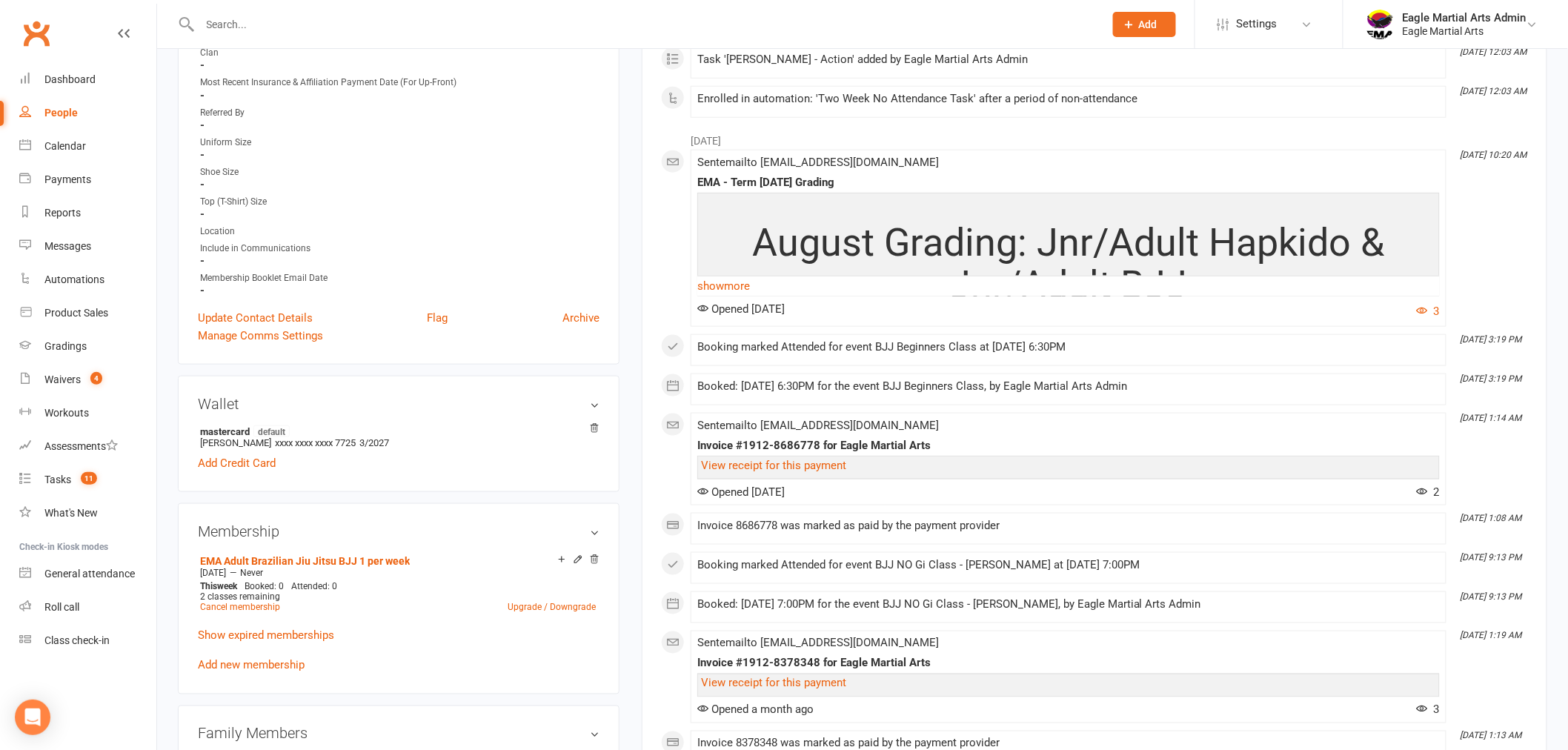
scroll to position [576, 0]
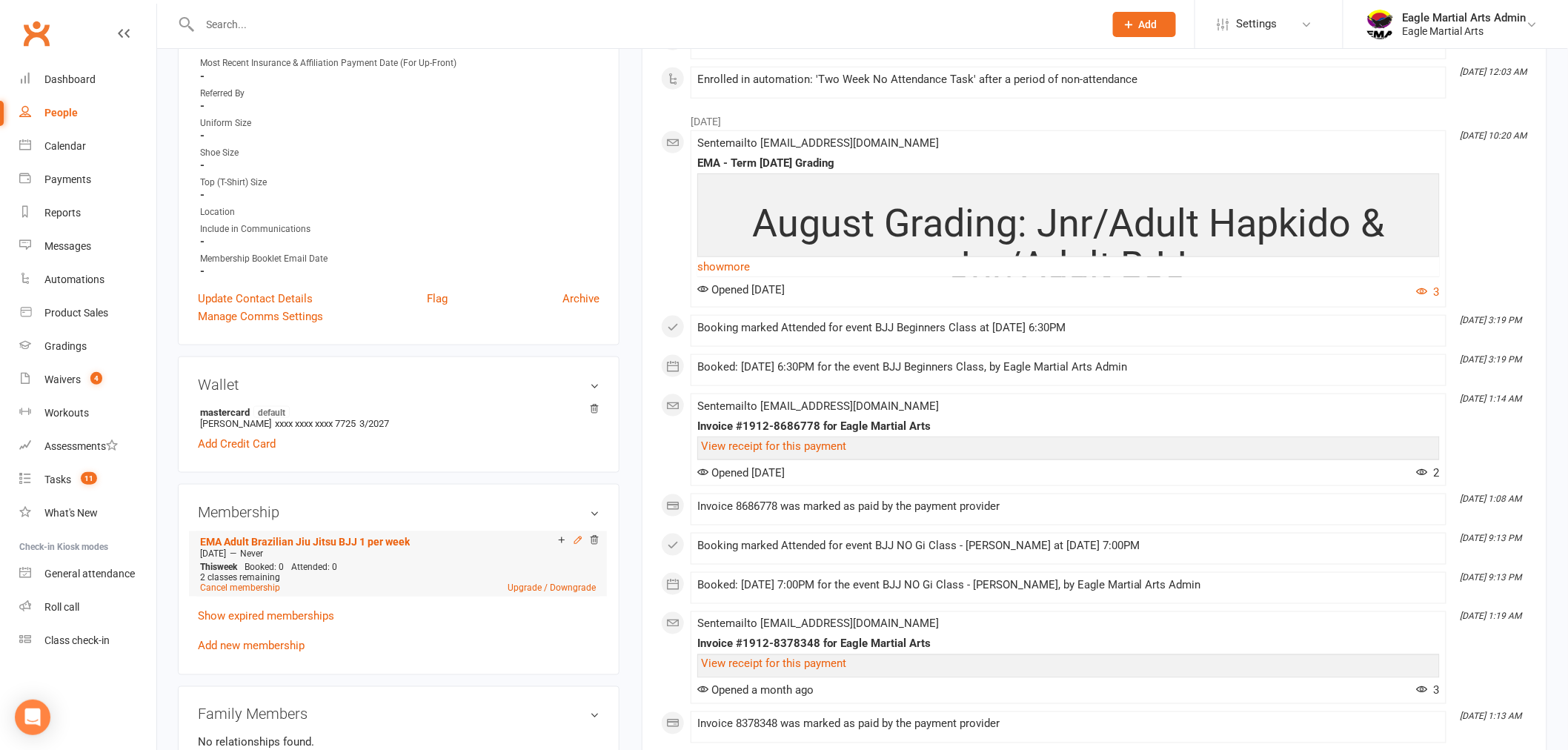
click at [576, 539] on icon at bounding box center [577, 540] width 6 height 6
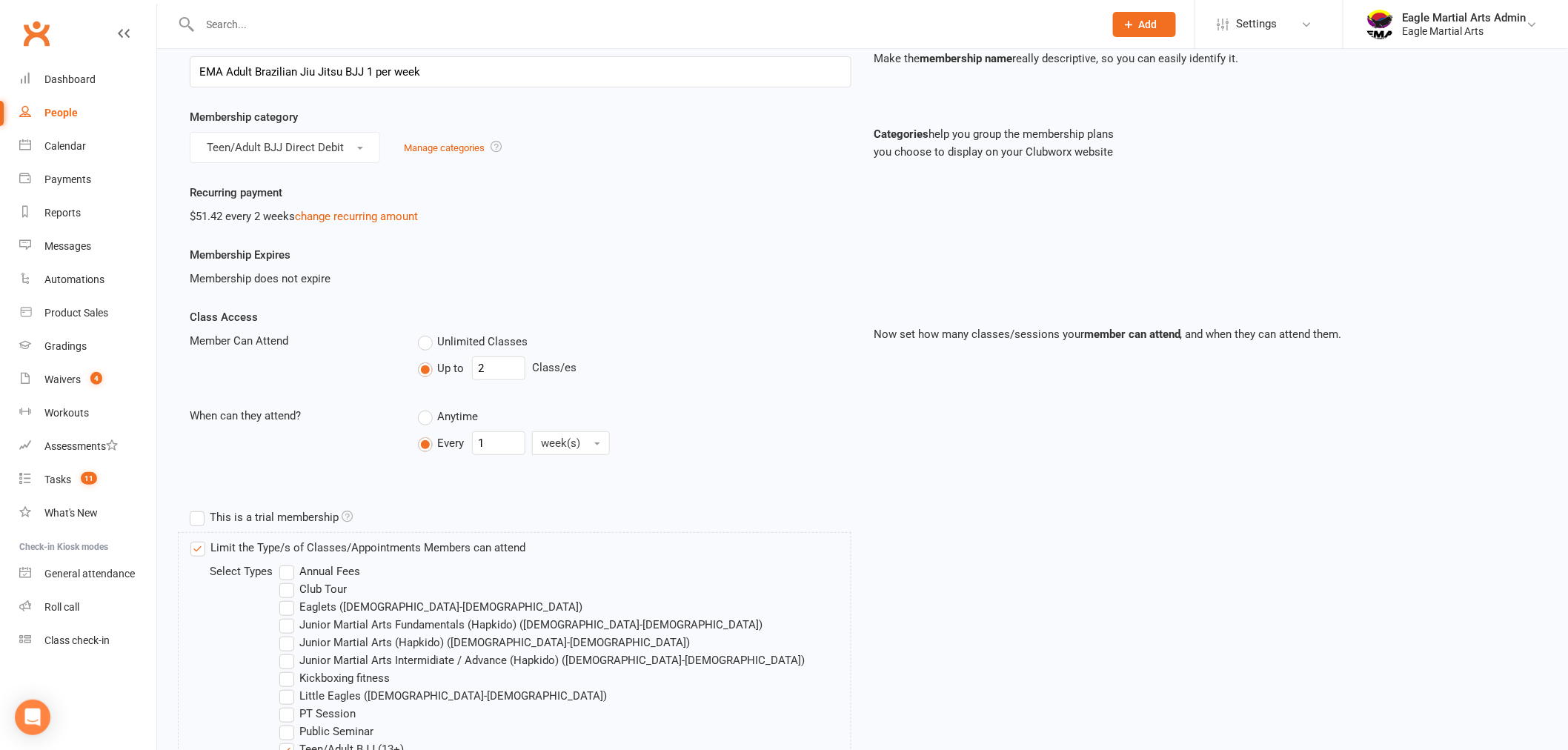
scroll to position [411, 0]
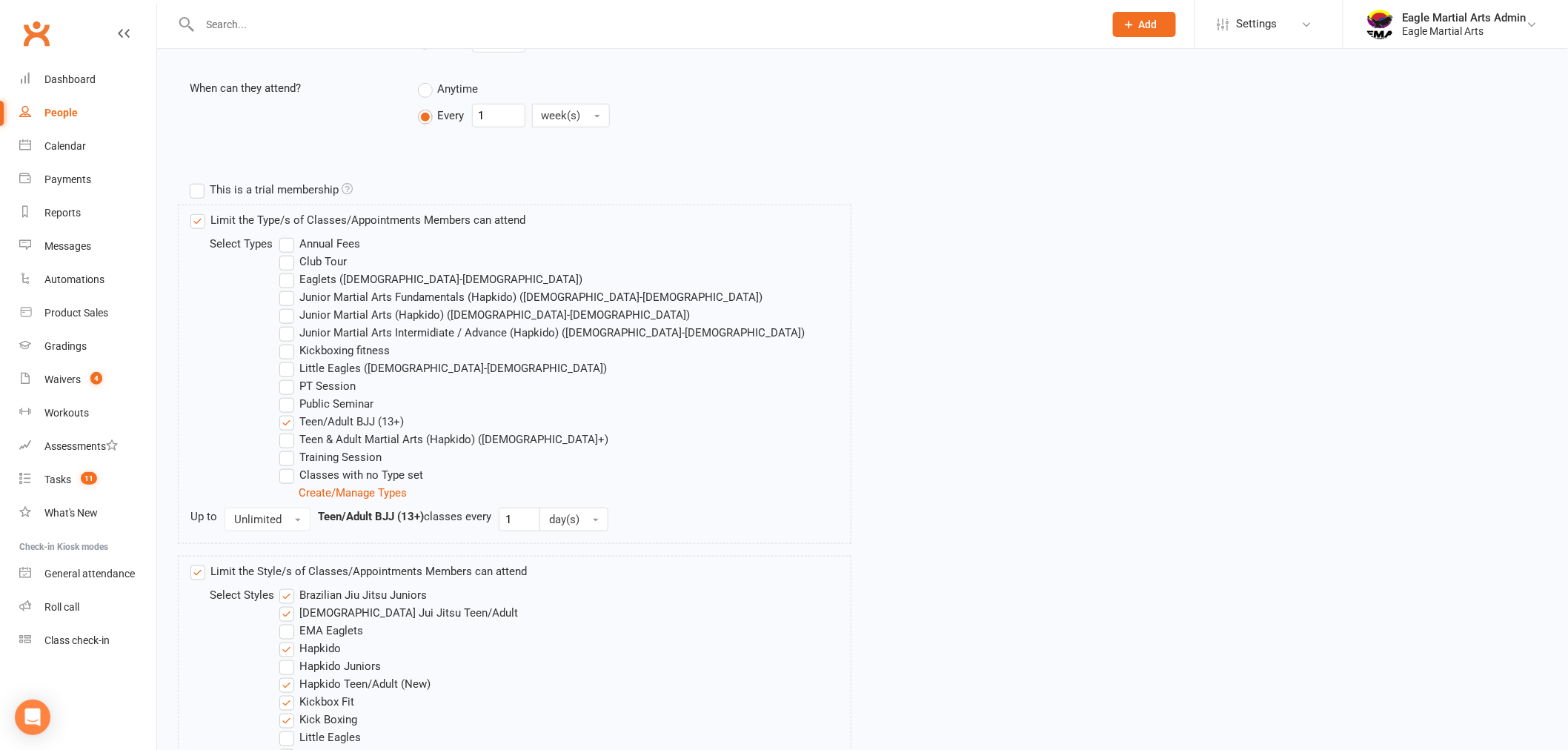
click at [203, 224] on label "Limit the Type/s of Classes/Appointments Members can attend" at bounding box center [358, 220] width 335 height 18
click at [200, 212] on input "Limit the Type/s of Classes/Appointments Members can attend" at bounding box center [196, 212] width 10 height 0
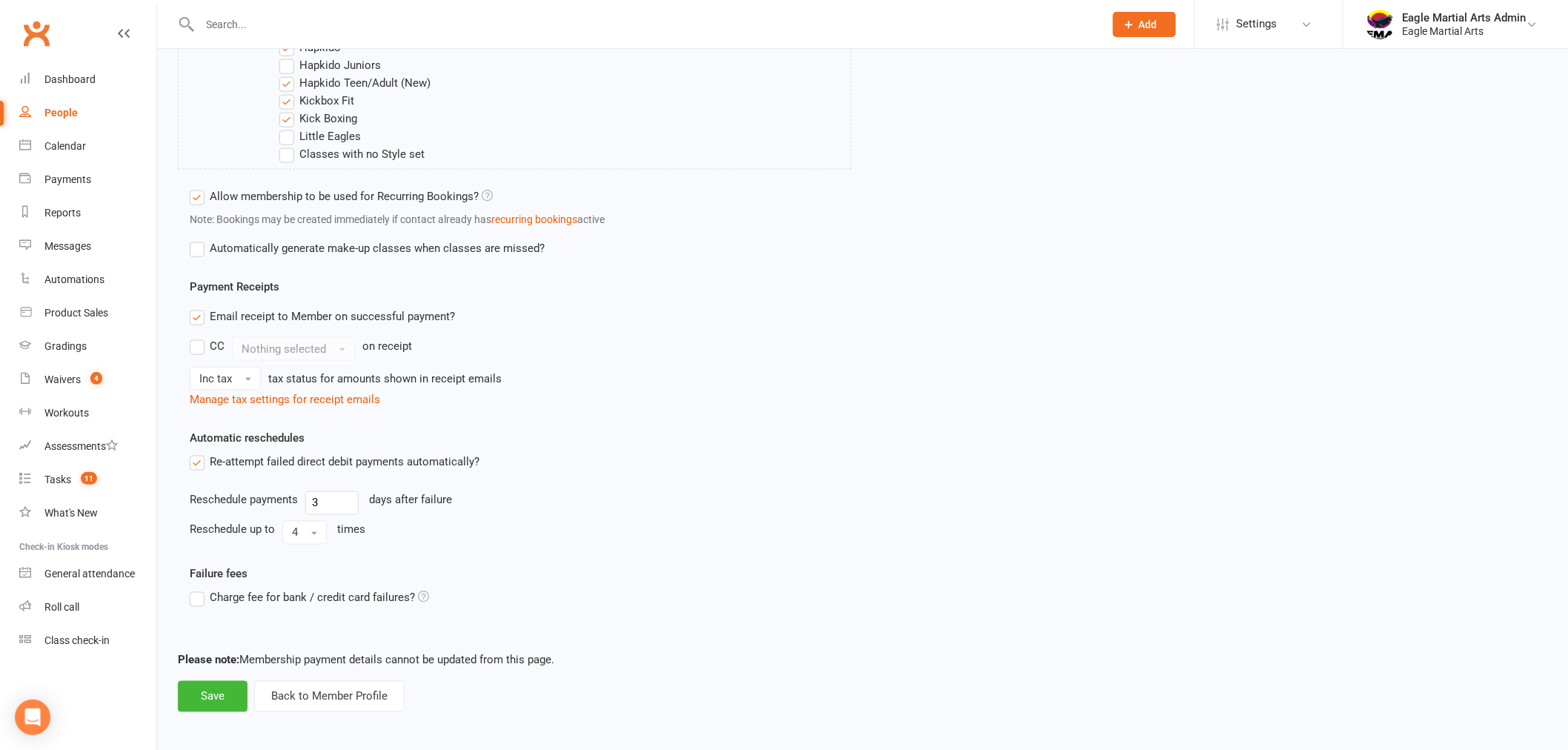
scroll to position [695, 0]
click at [232, 701] on button "Save" at bounding box center [212, 692] width 69 height 31
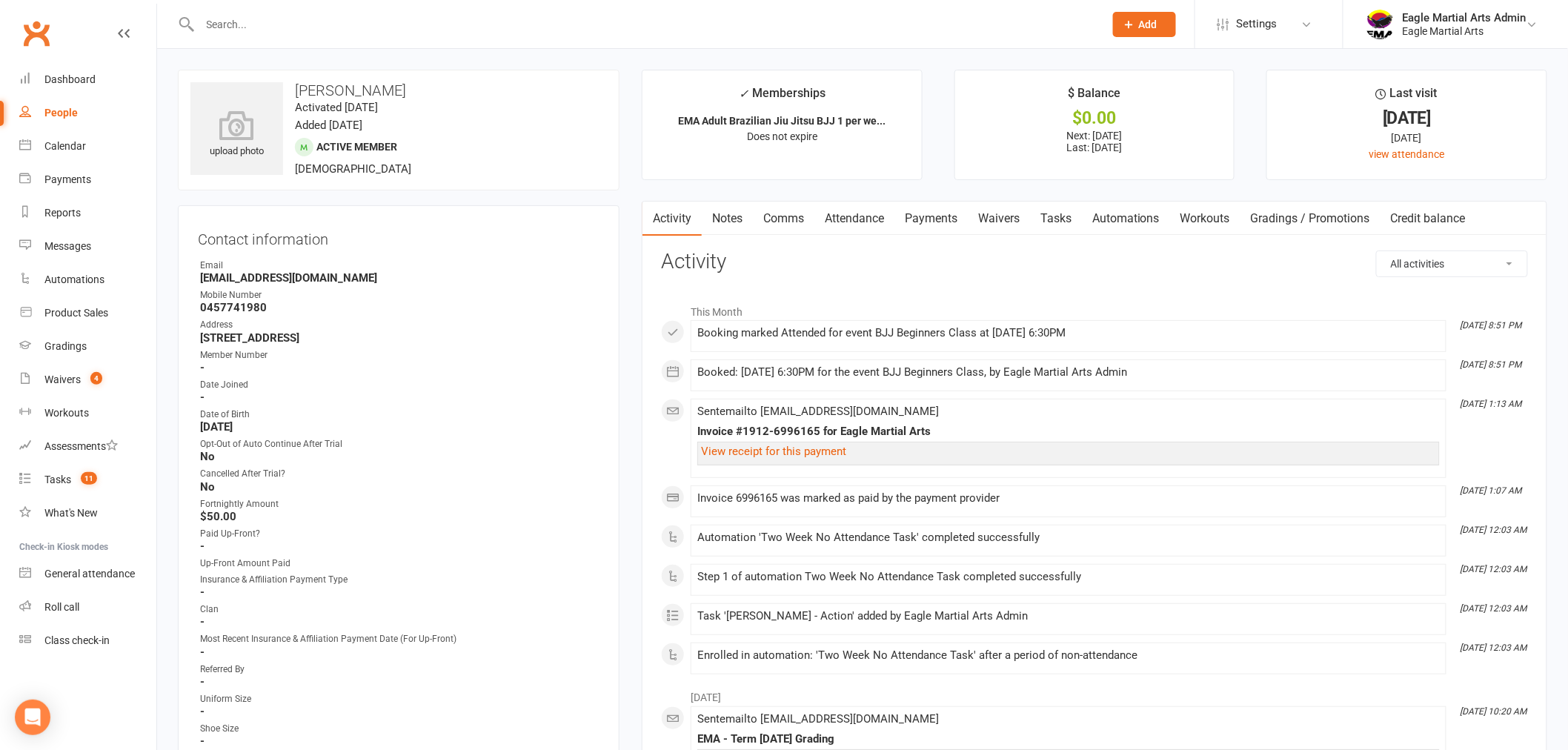
click at [312, 19] on input "text" at bounding box center [644, 25] width 898 height 21
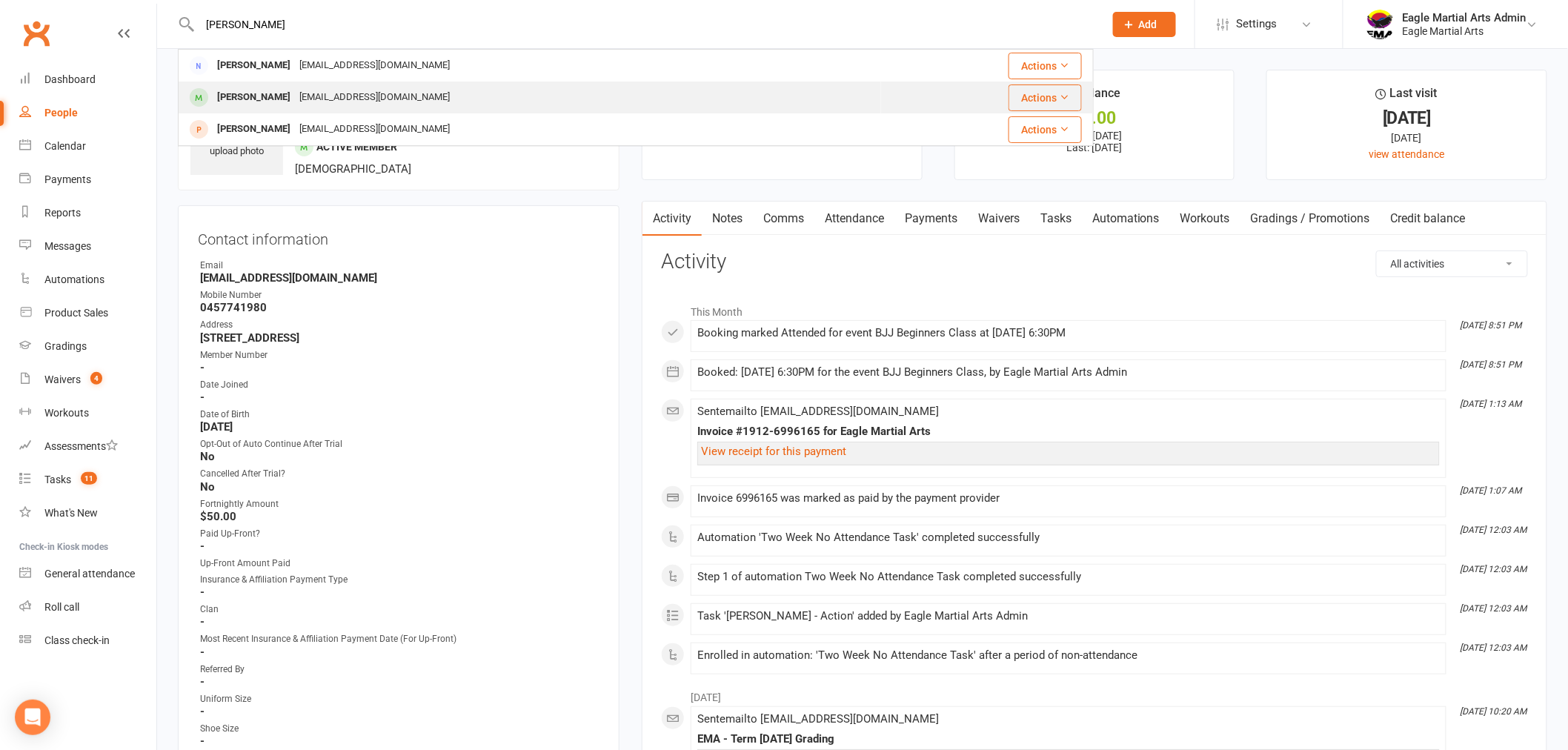
type input "[PERSON_NAME]"
click at [337, 101] on div "[EMAIL_ADDRESS][DOMAIN_NAME]" at bounding box center [374, 97] width 160 height 22
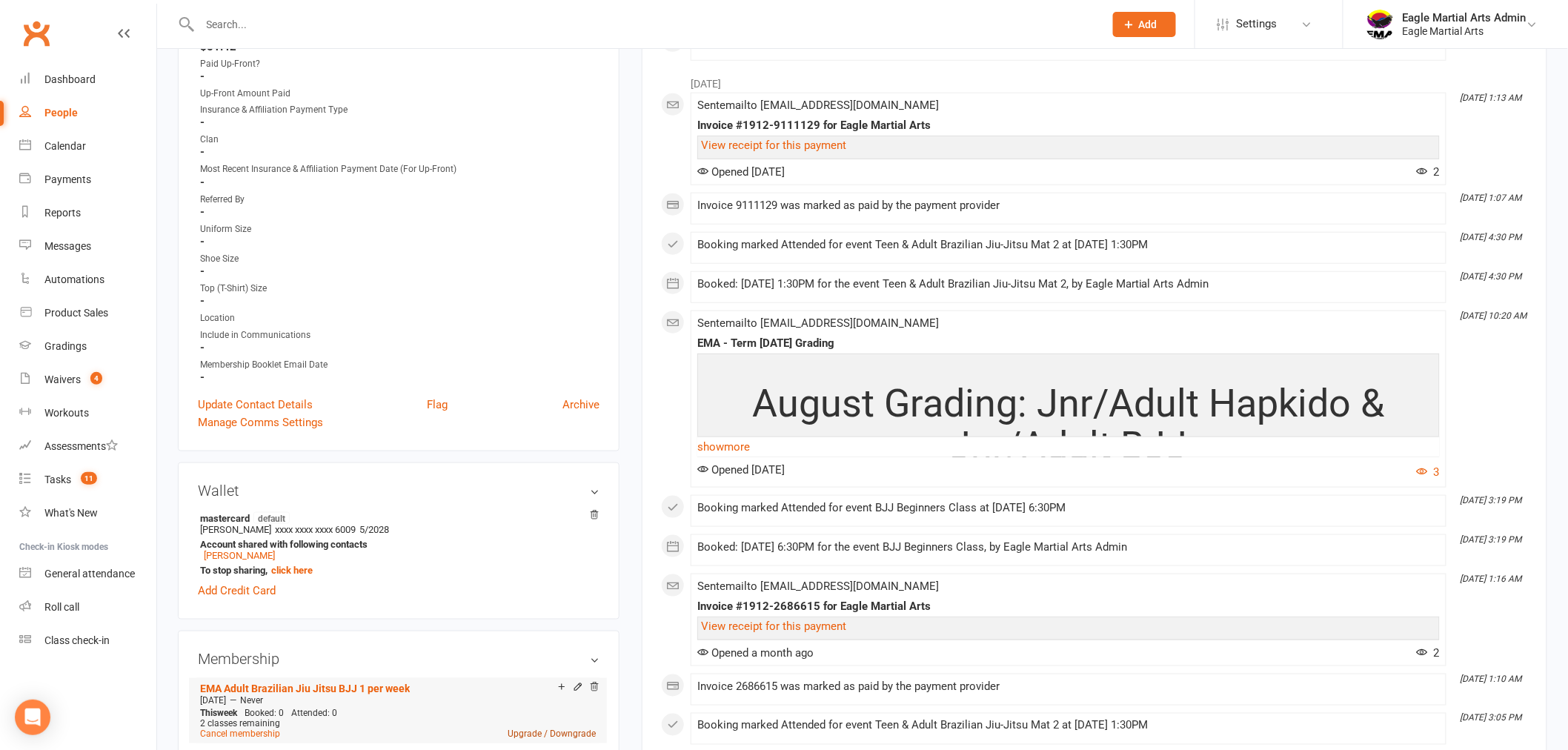
scroll to position [658, 0]
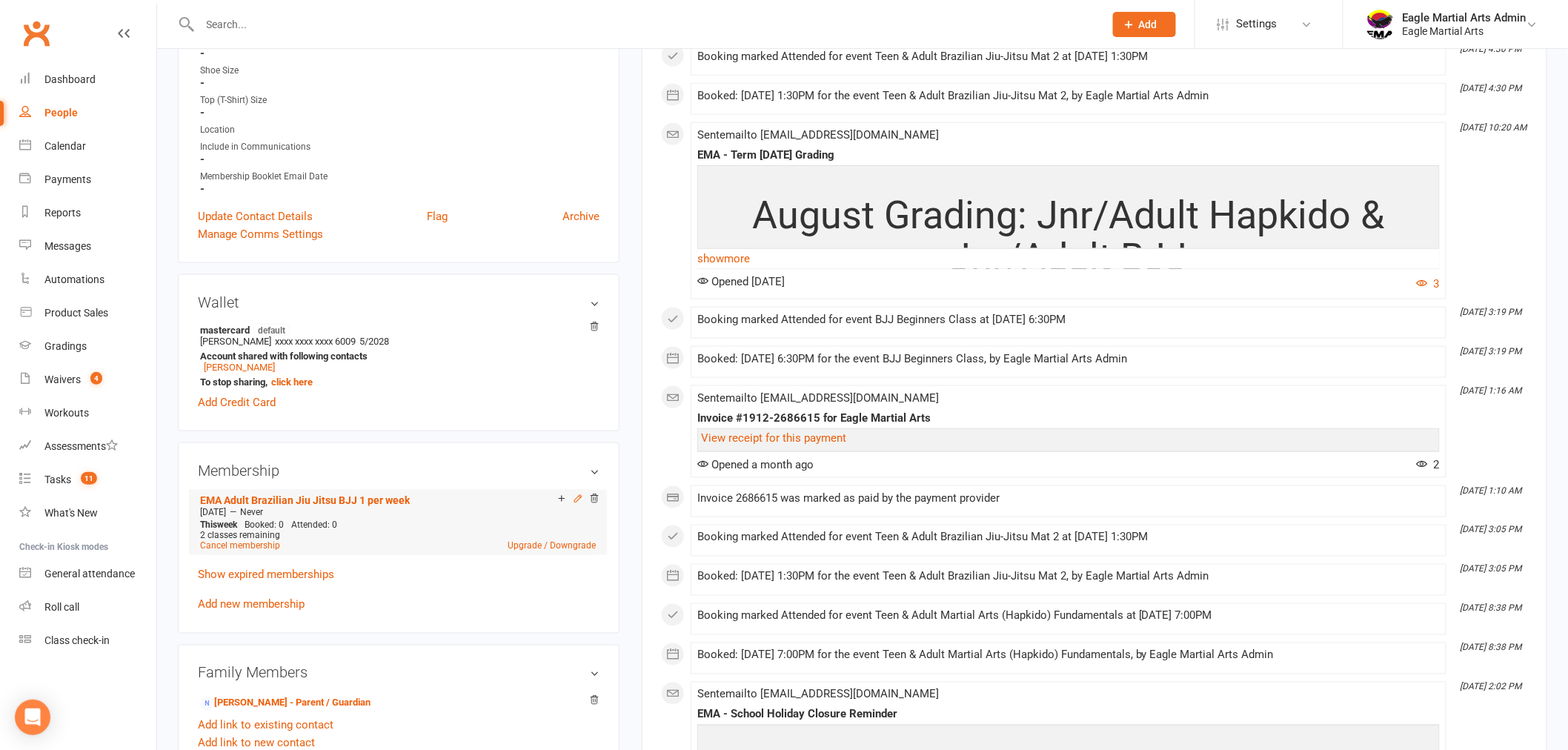
click at [575, 494] on icon at bounding box center [577, 498] width 10 height 10
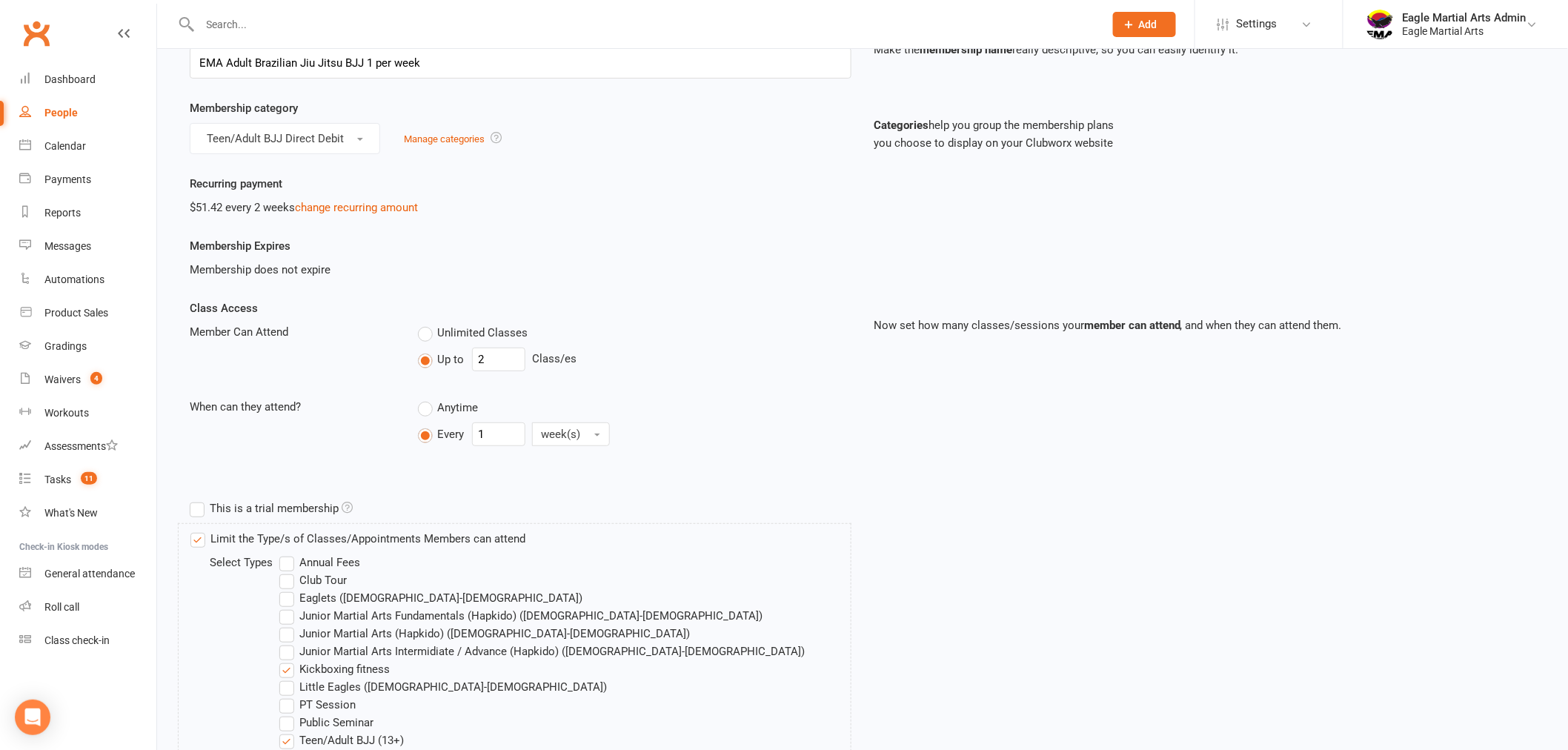
scroll to position [411, 0]
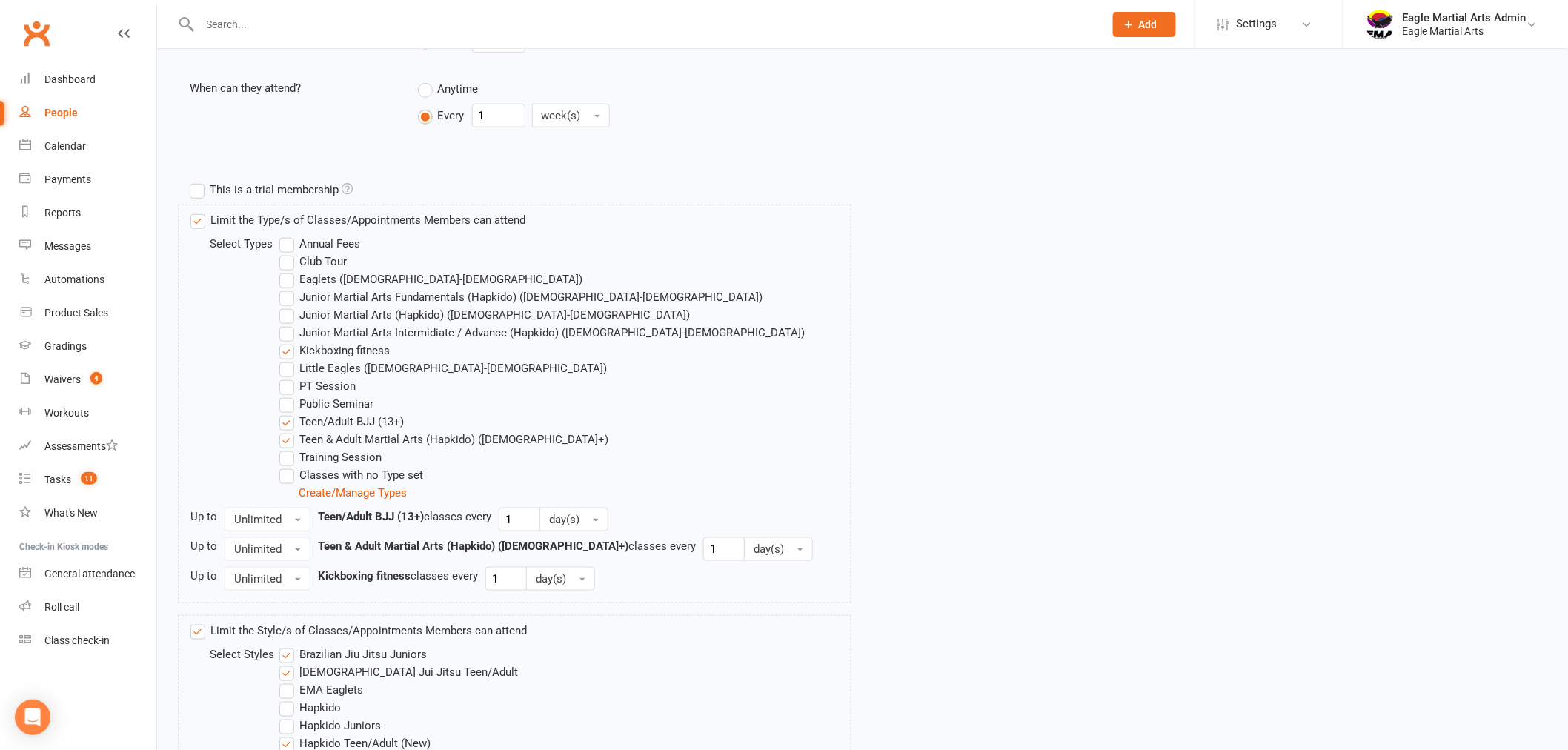
click at [200, 221] on label "Limit the Type/s of Classes/Appointments Members can attend" at bounding box center [358, 220] width 335 height 18
click at [200, 212] on input "Limit the Type/s of Classes/Appointments Members can attend" at bounding box center [196, 212] width 10 height 0
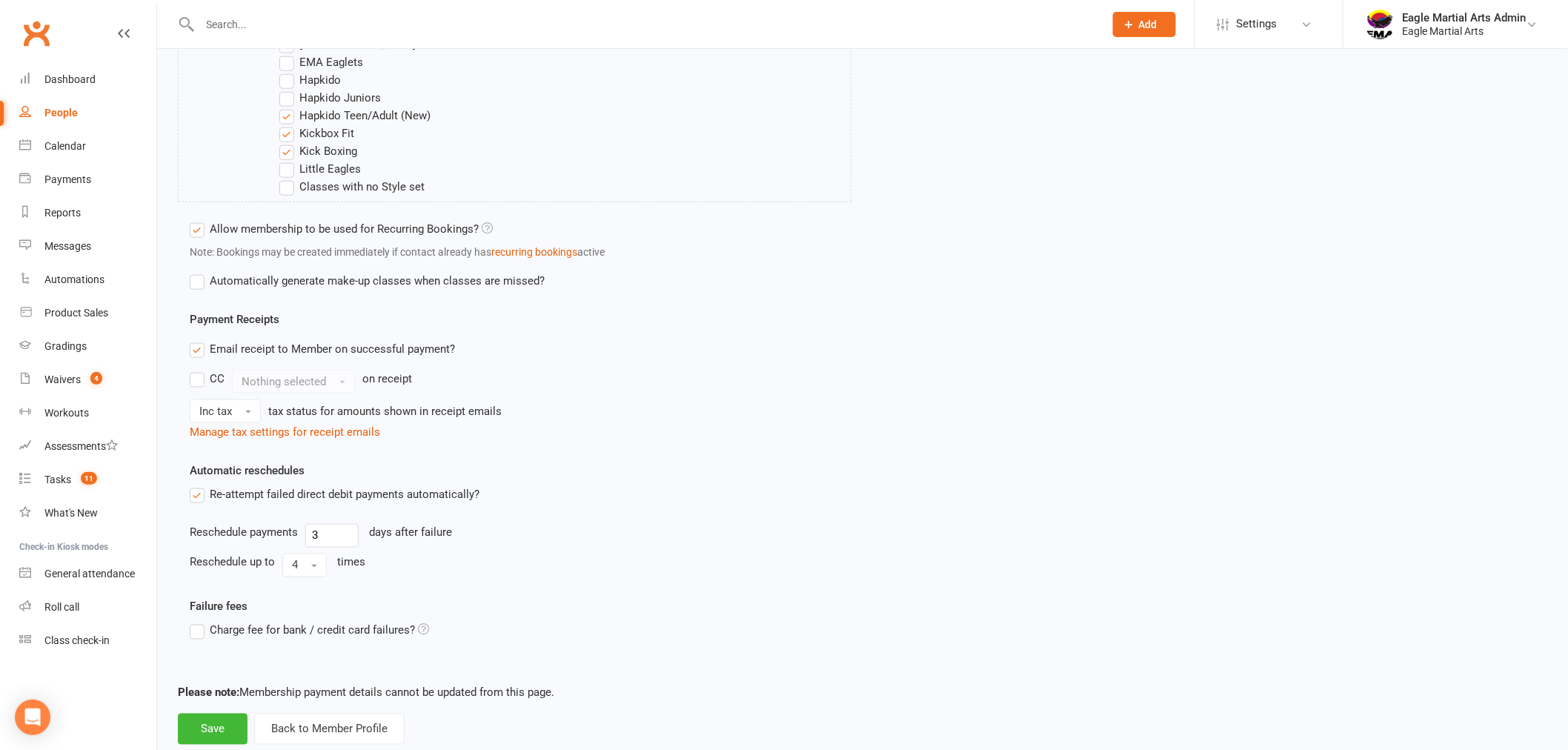
scroll to position [695, 0]
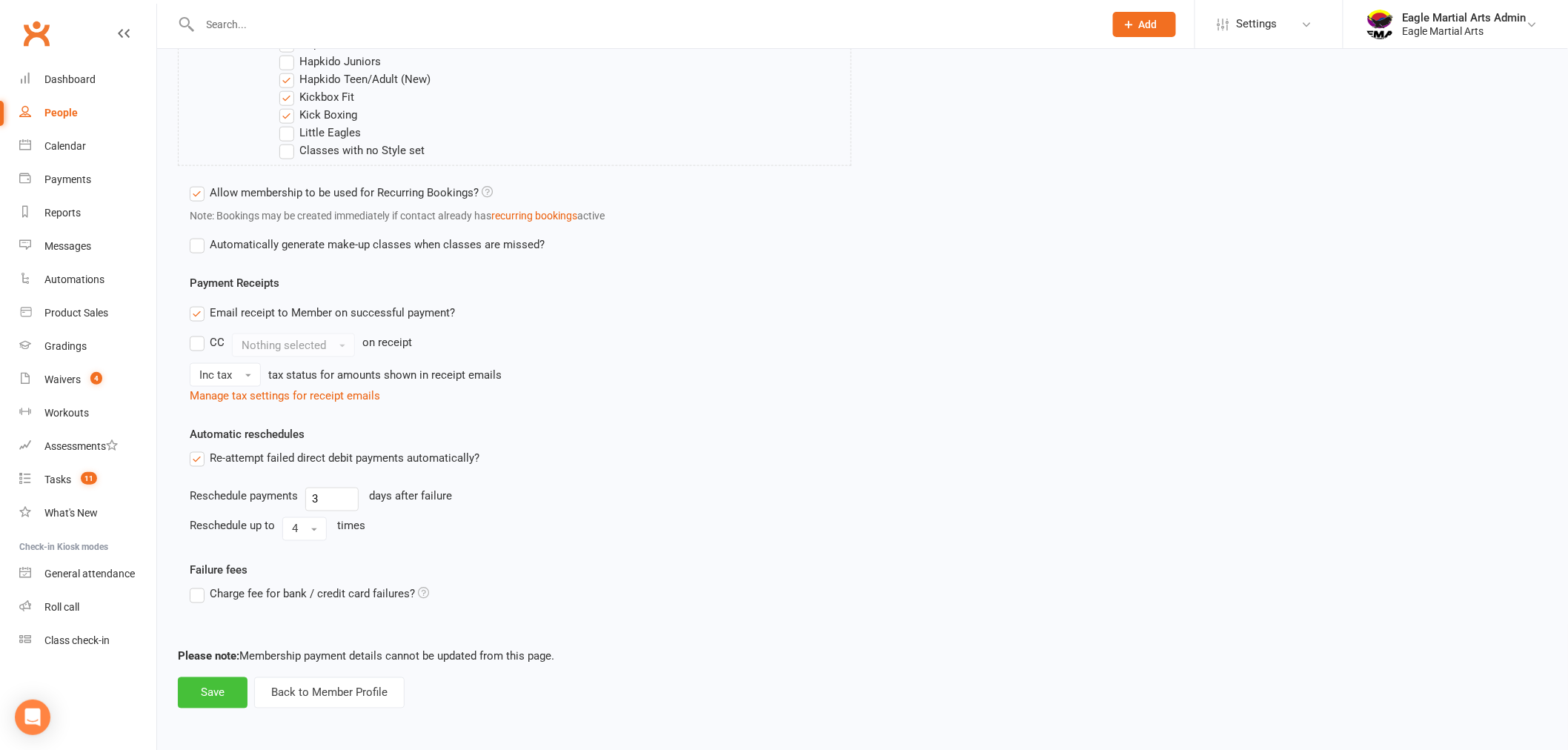
click at [213, 701] on button "Save" at bounding box center [212, 692] width 69 height 31
